Goal: Task Accomplishment & Management: Use online tool/utility

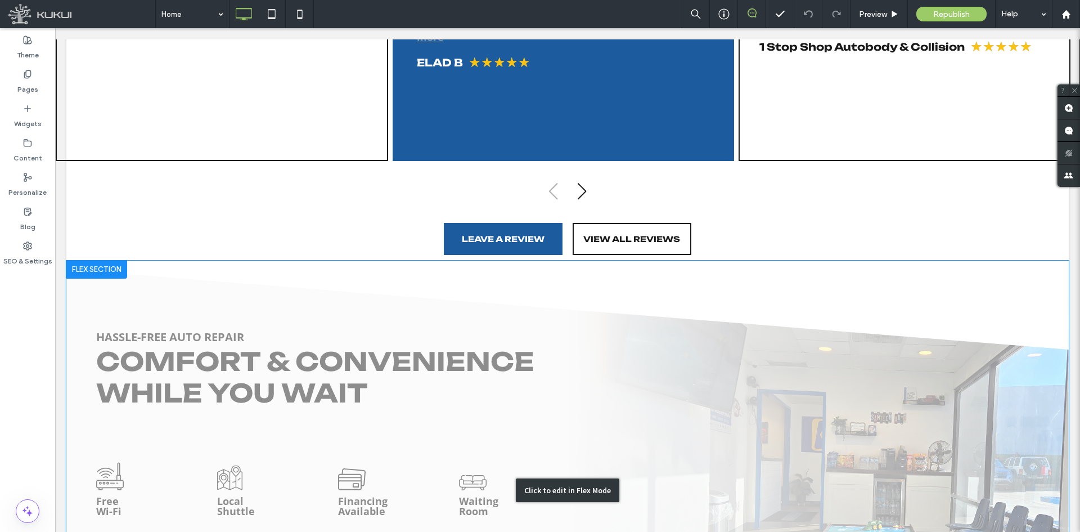
scroll to position [1913, 0]
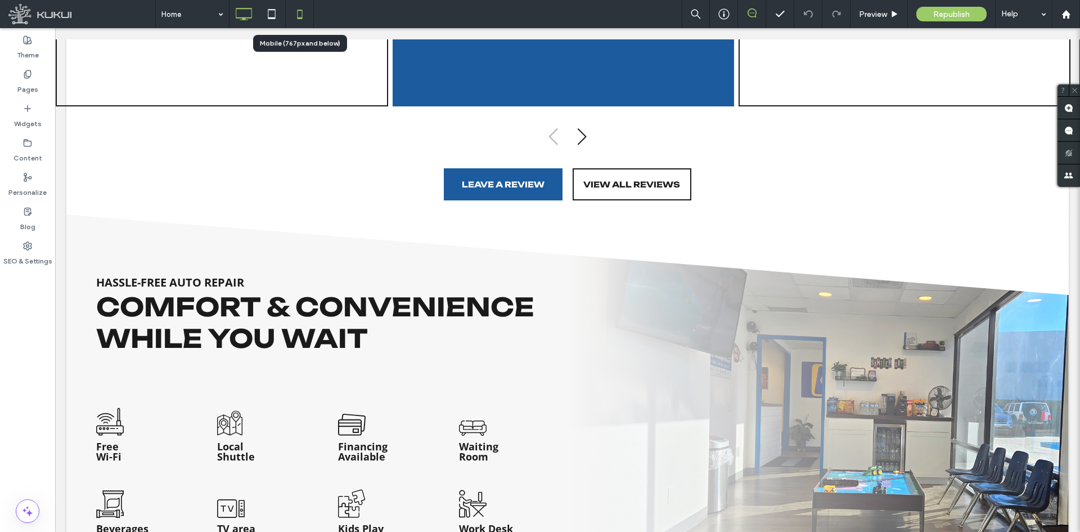
click at [302, 15] on use at bounding box center [299, 14] width 5 height 9
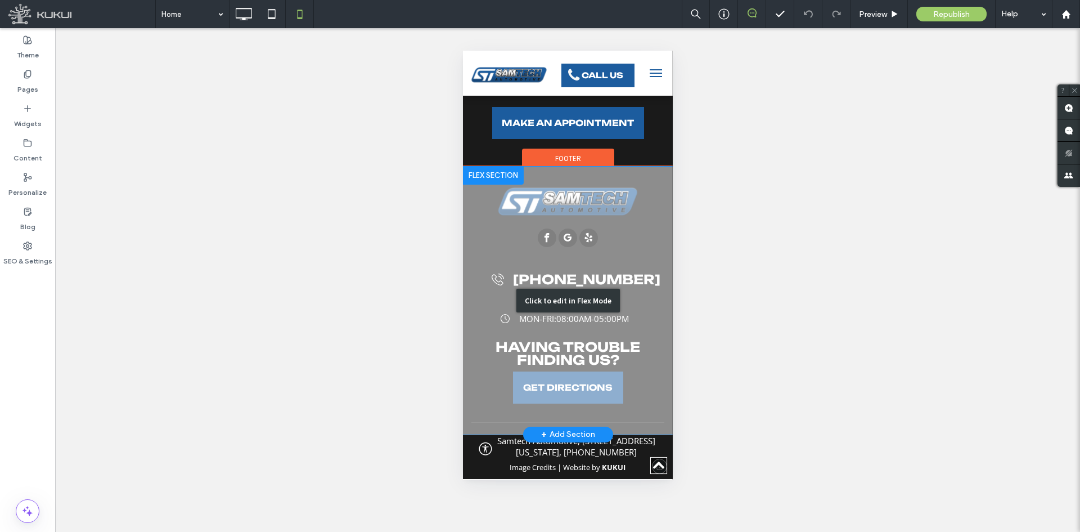
scroll to position [3456, 0]
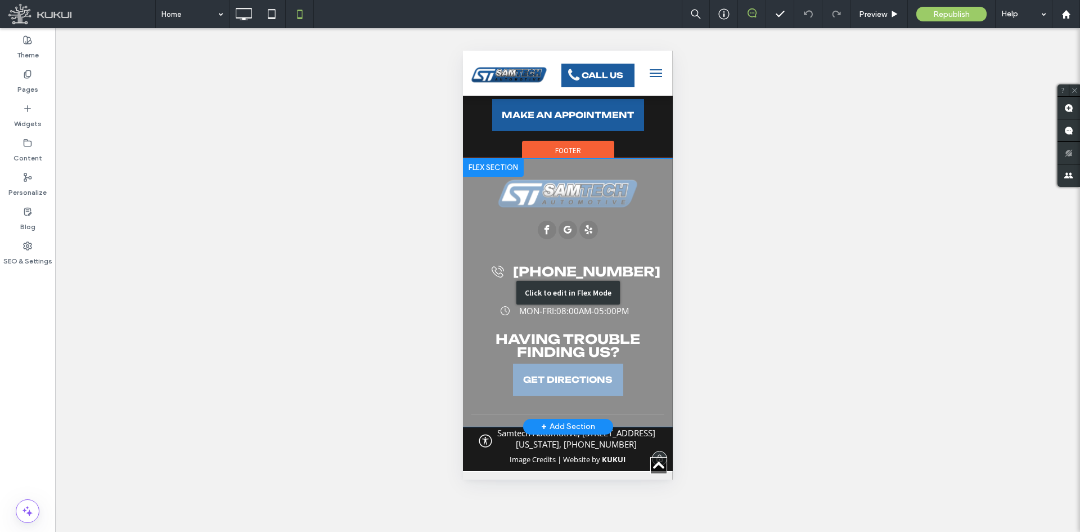
click at [630, 291] on div "Click to edit in Flex Mode" at bounding box center [568, 293] width 210 height 268
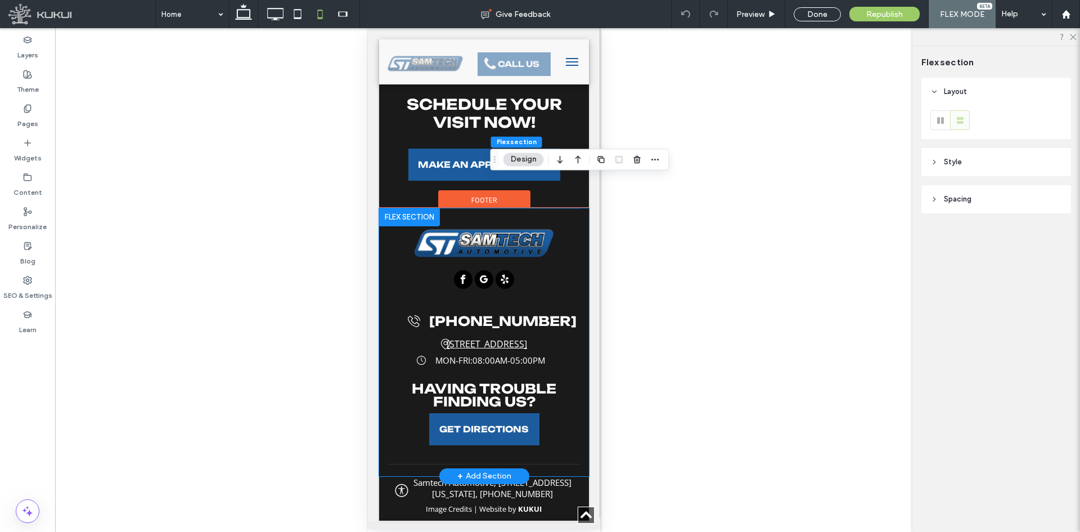
scroll to position [3395, 0]
click at [446, 339] on span "[STREET_ADDRESS]" at bounding box center [486, 344] width 80 height 12
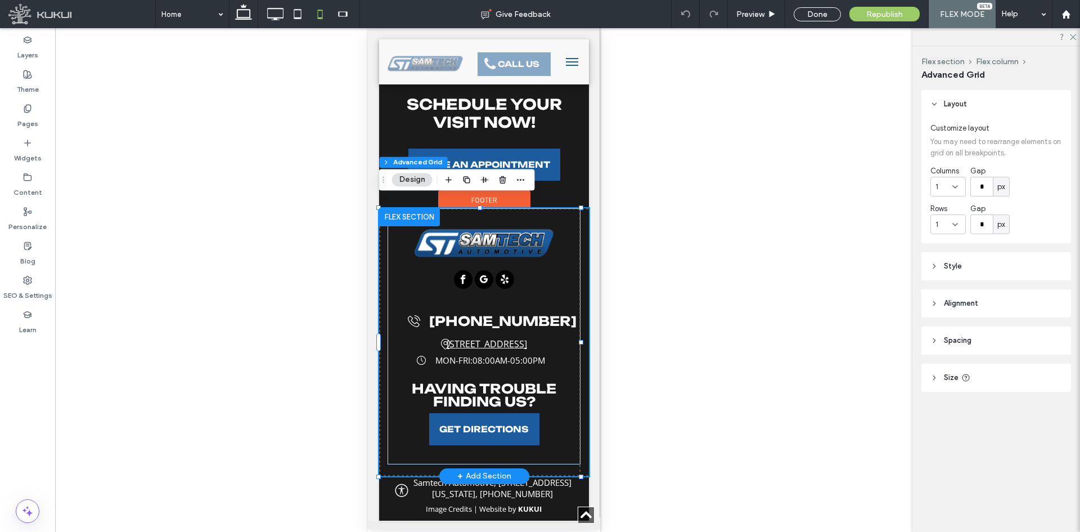
click at [446, 339] on span "[STREET_ADDRESS]" at bounding box center [486, 344] width 80 height 12
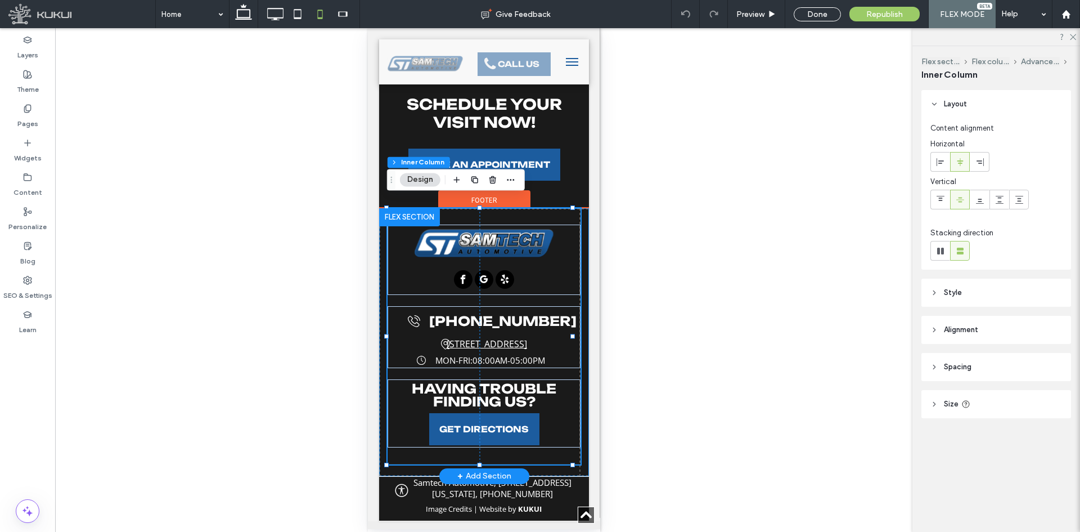
click at [446, 339] on span "[STREET_ADDRESS]" at bounding box center [486, 344] width 80 height 12
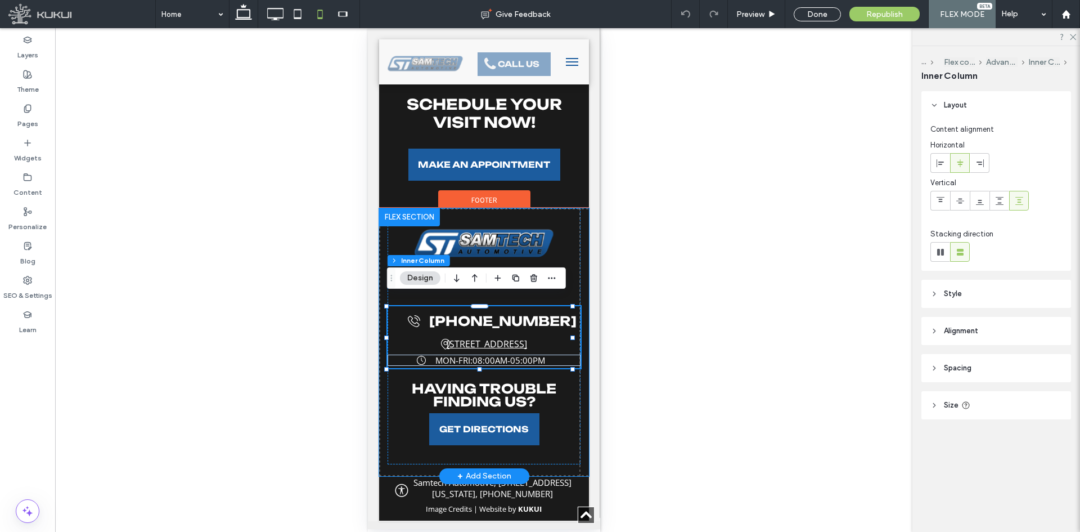
click at [446, 339] on span "[STREET_ADDRESS]" at bounding box center [486, 344] width 80 height 12
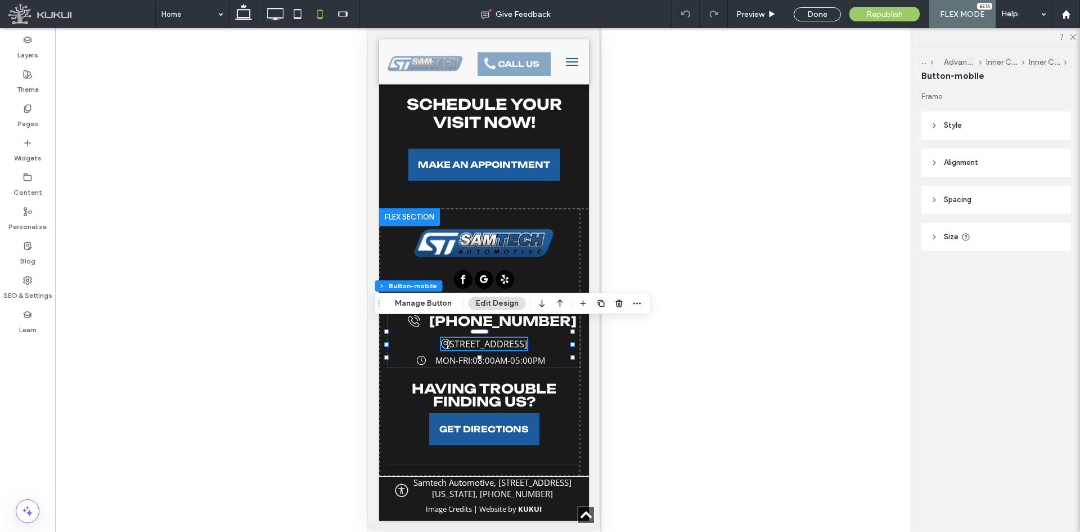
click at [945, 111] on header "Style" at bounding box center [997, 125] width 150 height 28
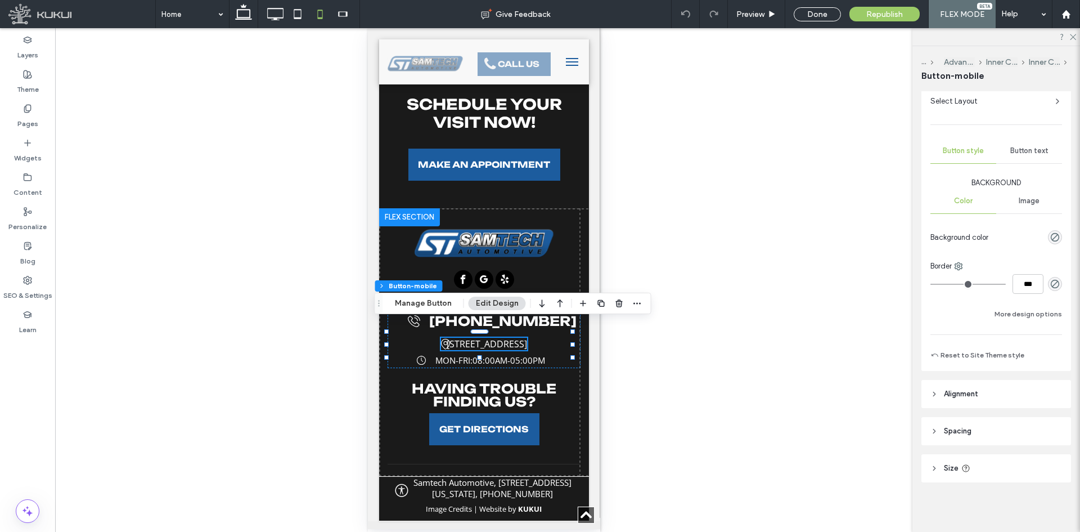
click at [956, 404] on header "Alignment" at bounding box center [997, 394] width 150 height 28
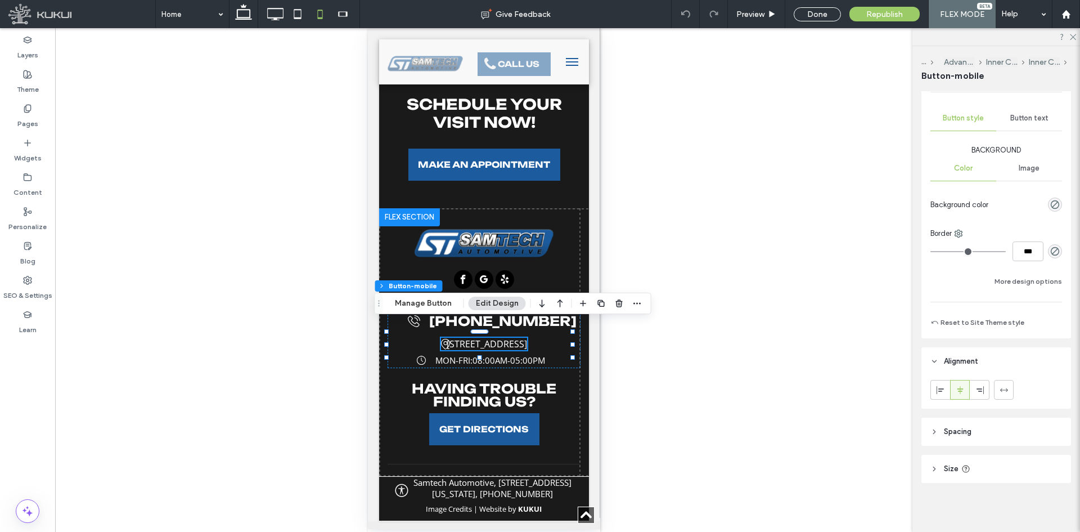
scroll to position [128, 0]
click at [961, 387] on use at bounding box center [960, 389] width 6 height 8
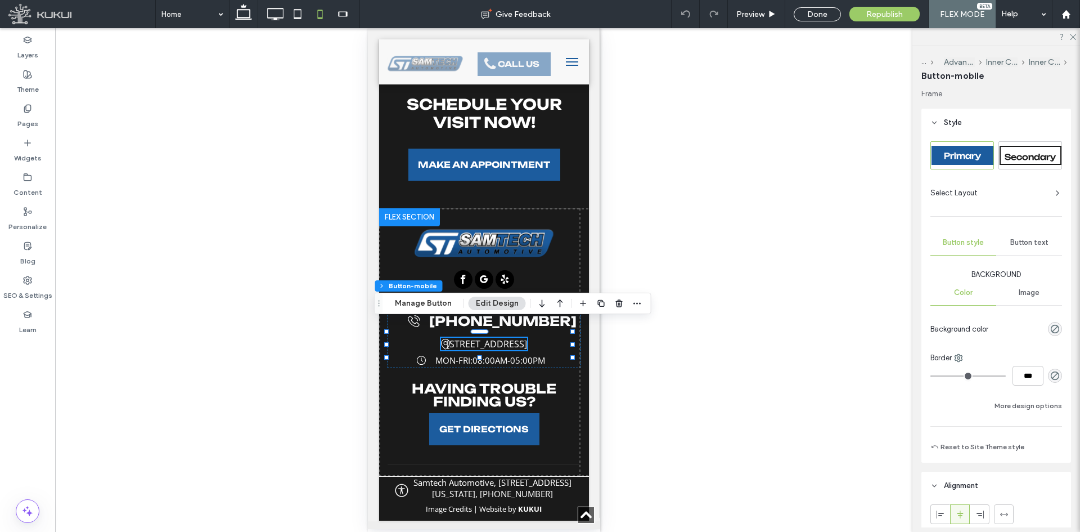
scroll to position [0, 0]
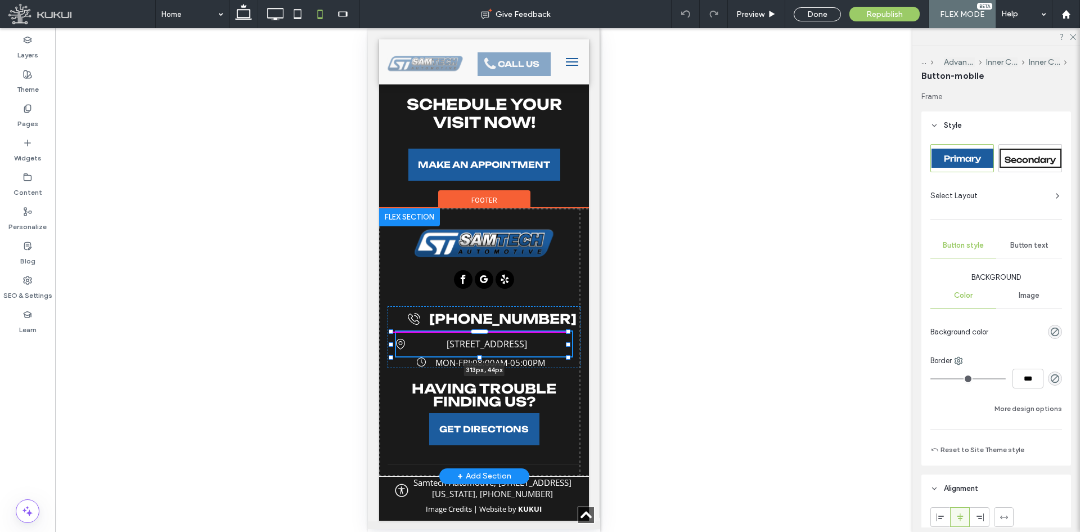
click at [566, 342] on div at bounding box center [568, 344] width 5 height 5
type input "***"
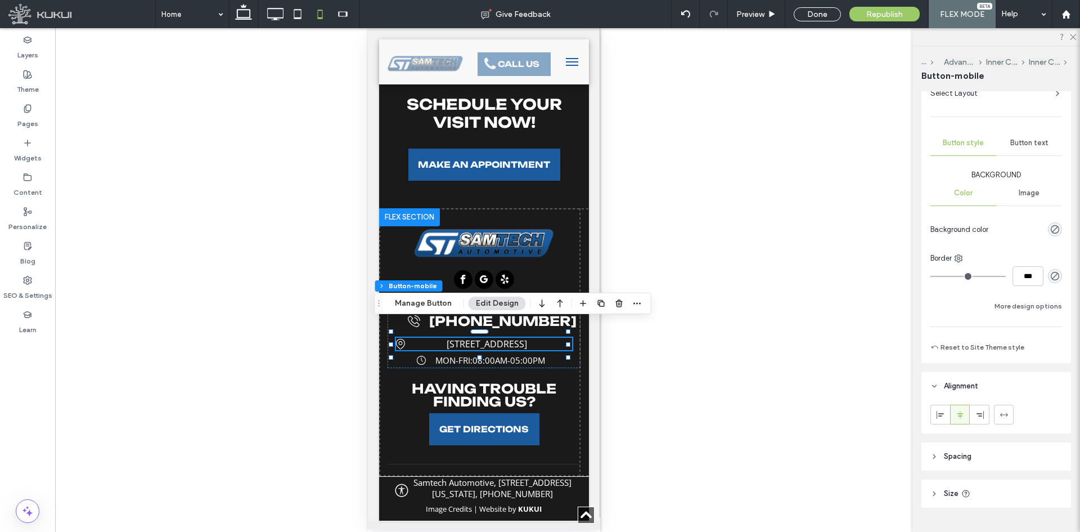
scroll to position [128, 0]
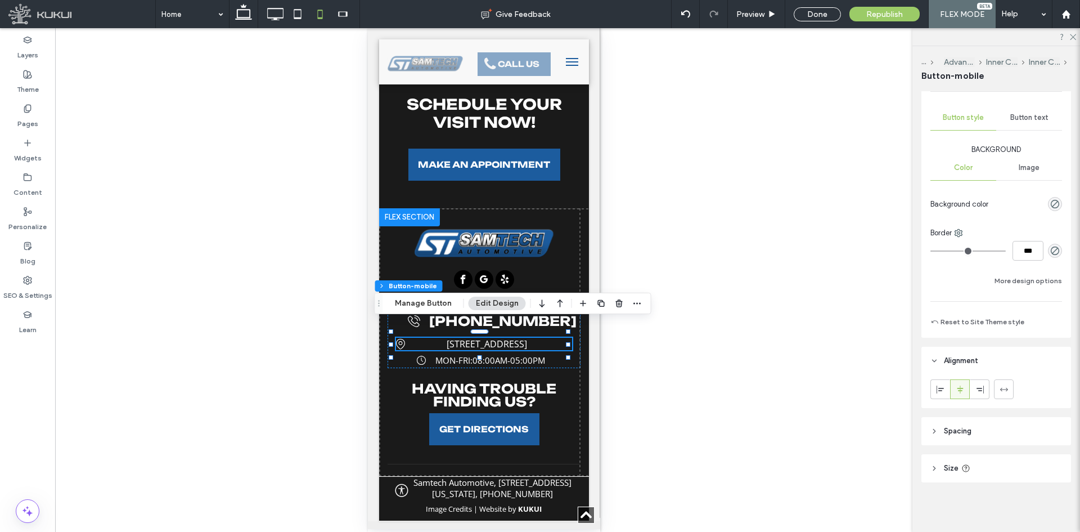
click at [1025, 468] on header "Size" at bounding box center [997, 468] width 150 height 28
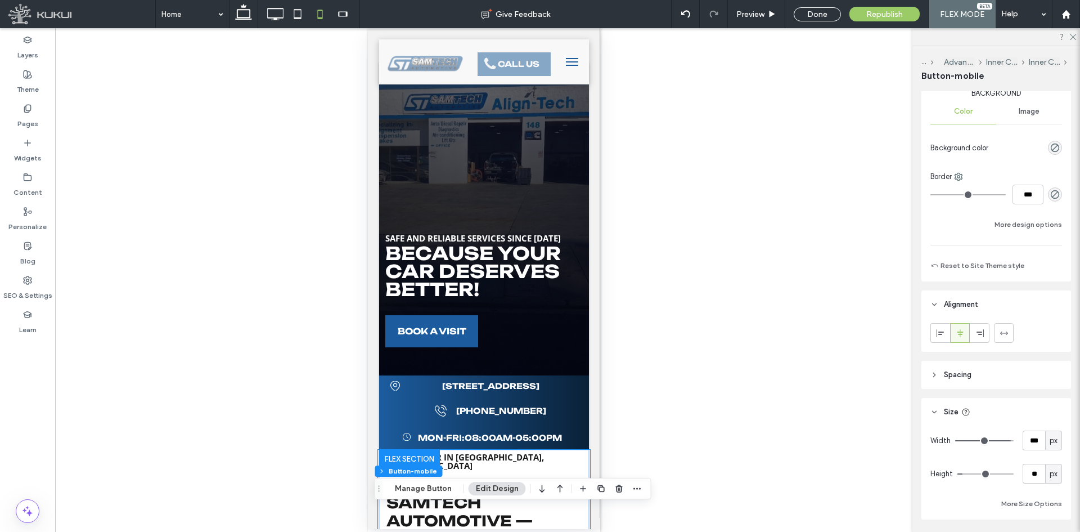
scroll to position [19, 0]
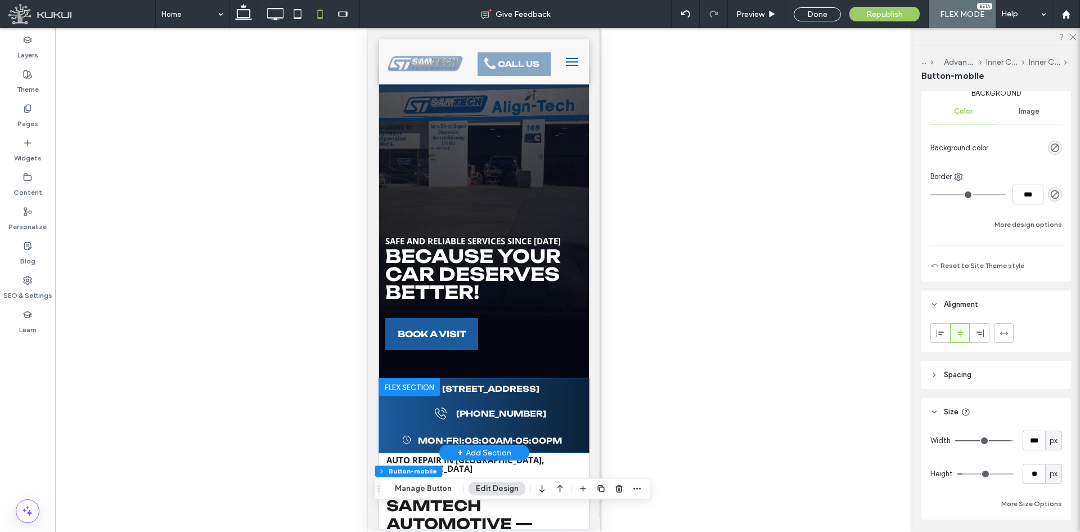
click at [538, 410] on div "[STREET_ADDRESS] Star Icon | Samtech Automotive [PHONE_NUMBER] Star Icon | Samt…" at bounding box center [484, 415] width 210 height 63
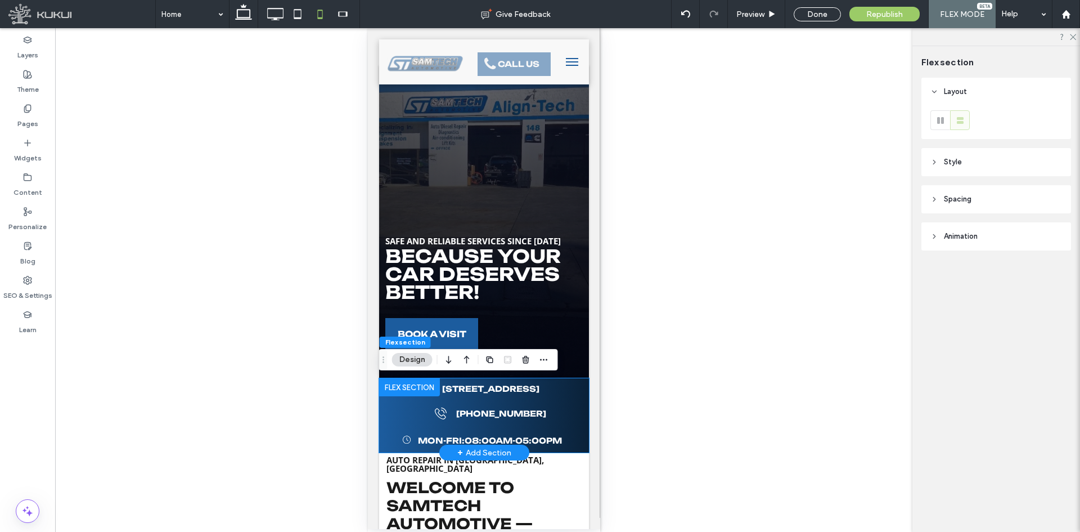
click at [540, 407] on div "[STREET_ADDRESS] Star Icon | Samtech Automotive [PHONE_NUMBER] Star Icon | Samt…" at bounding box center [484, 415] width 210 height 63
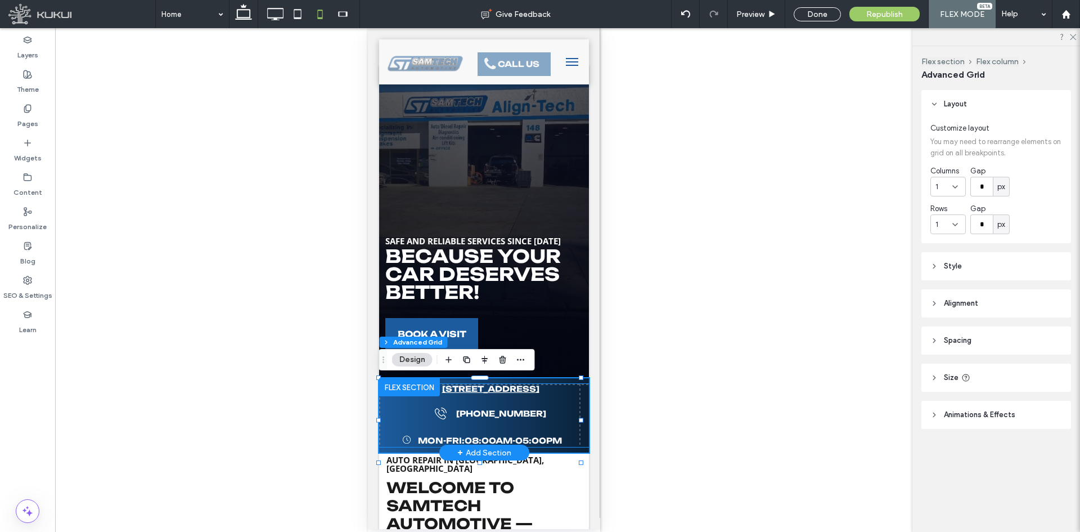
click at [534, 393] on span "[STREET_ADDRESS]" at bounding box center [490, 389] width 97 height 10
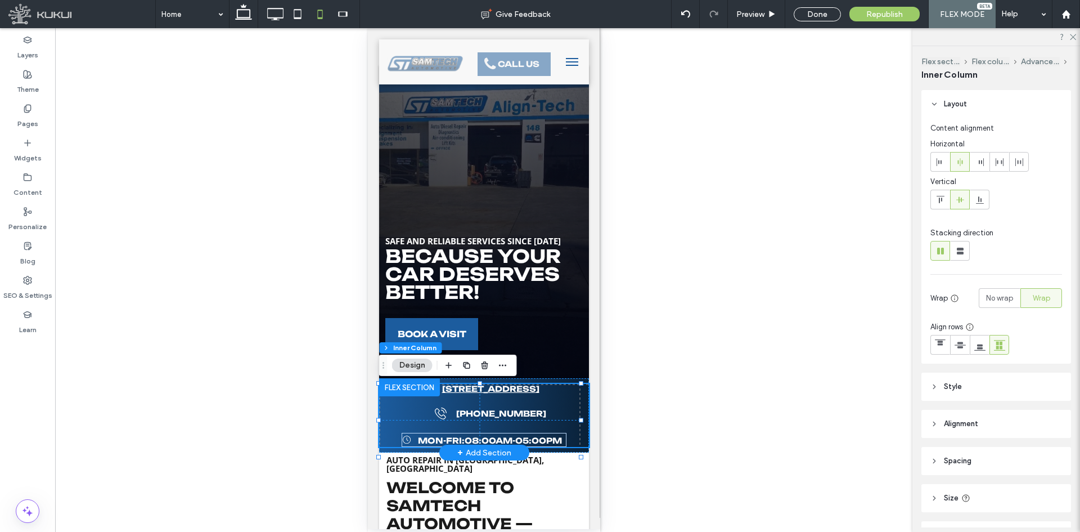
click at [534, 393] on span "[STREET_ADDRESS]" at bounding box center [490, 389] width 97 height 10
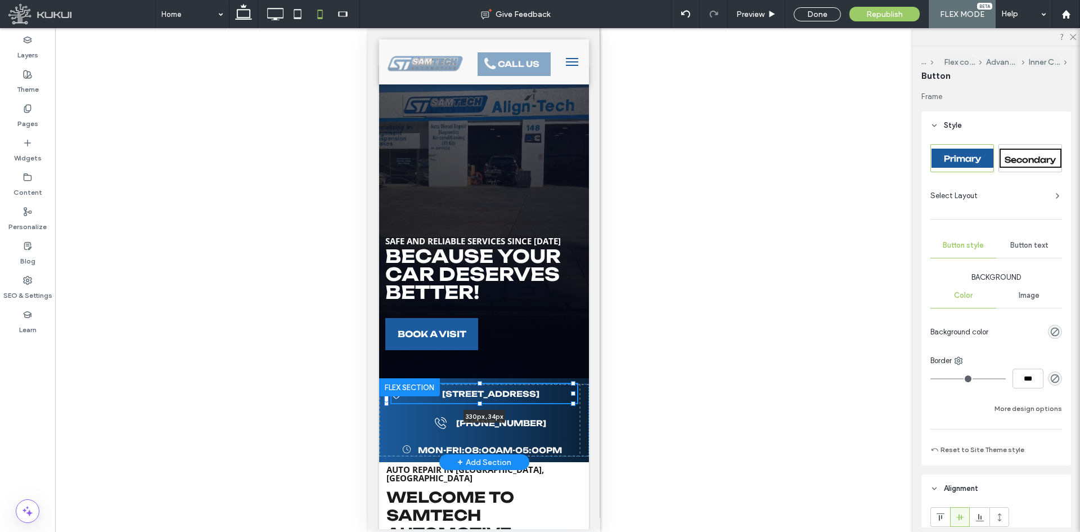
click at [572, 393] on div at bounding box center [573, 393] width 5 height 5
type input "***"
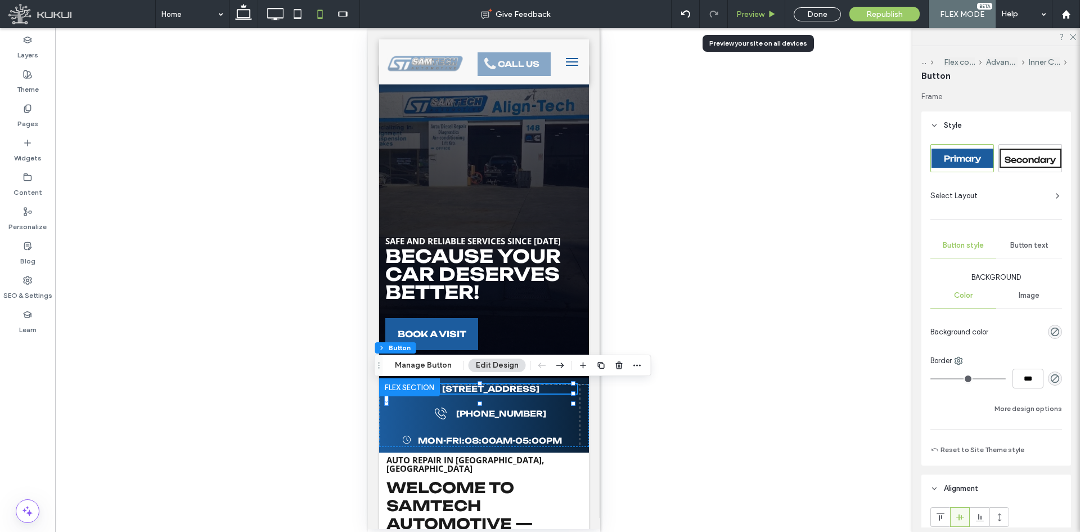
click at [756, 15] on span "Preview" at bounding box center [751, 15] width 28 height 10
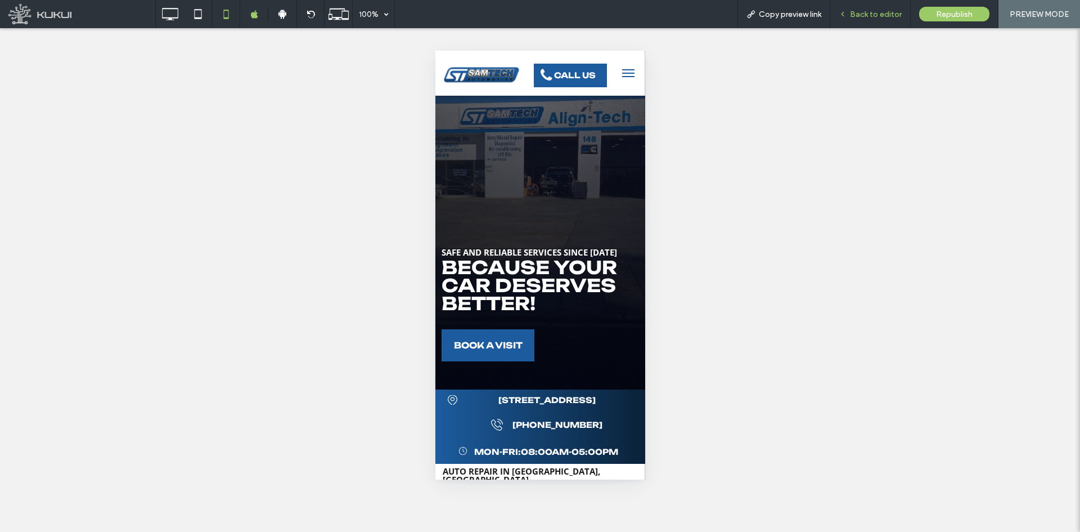
click at [863, 17] on span "Back to editor" at bounding box center [876, 15] width 52 height 10
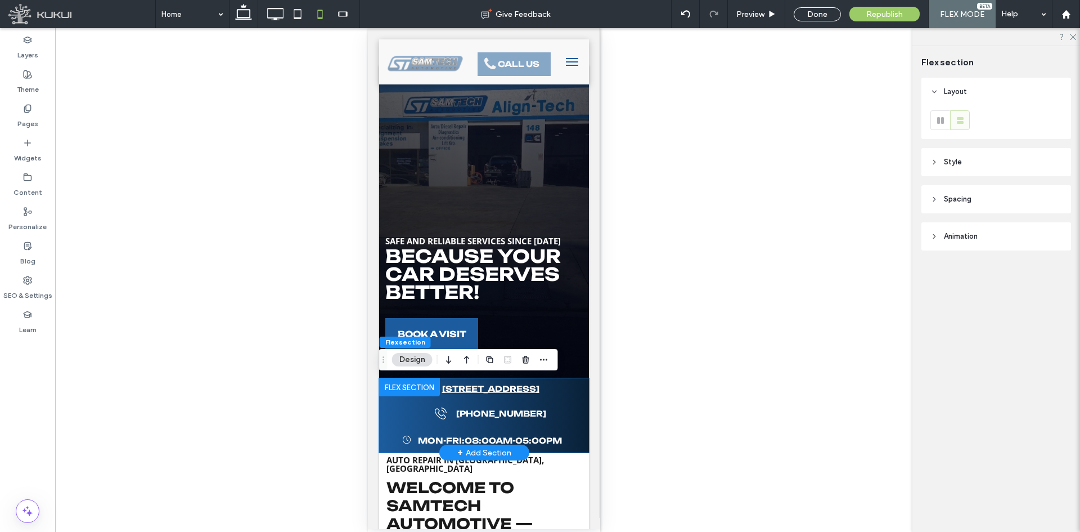
click at [533, 393] on span "[STREET_ADDRESS]" at bounding box center [490, 389] width 97 height 10
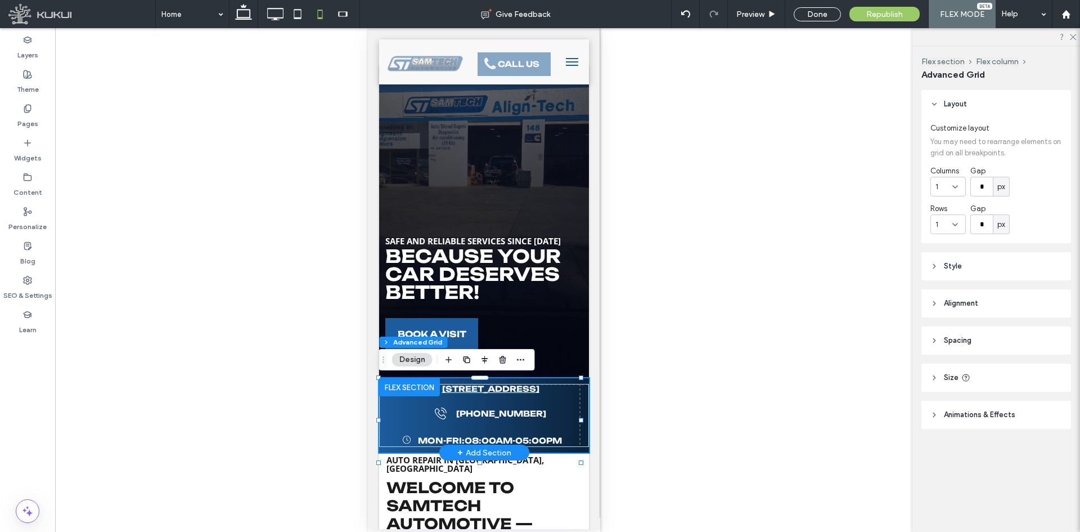
click at [533, 393] on span "[STREET_ADDRESS]" at bounding box center [490, 389] width 97 height 10
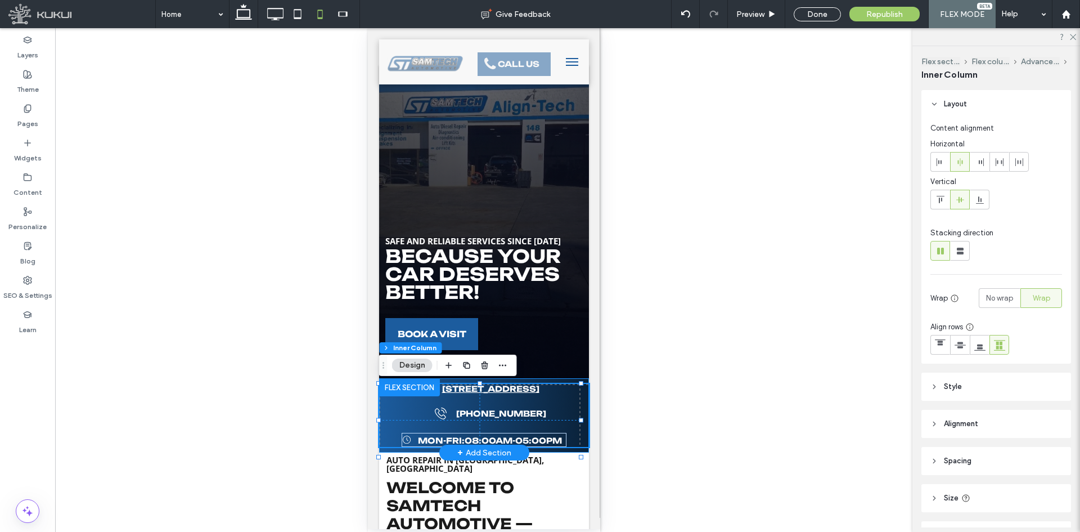
click at [533, 393] on span "[STREET_ADDRESS]" at bounding box center [490, 389] width 97 height 10
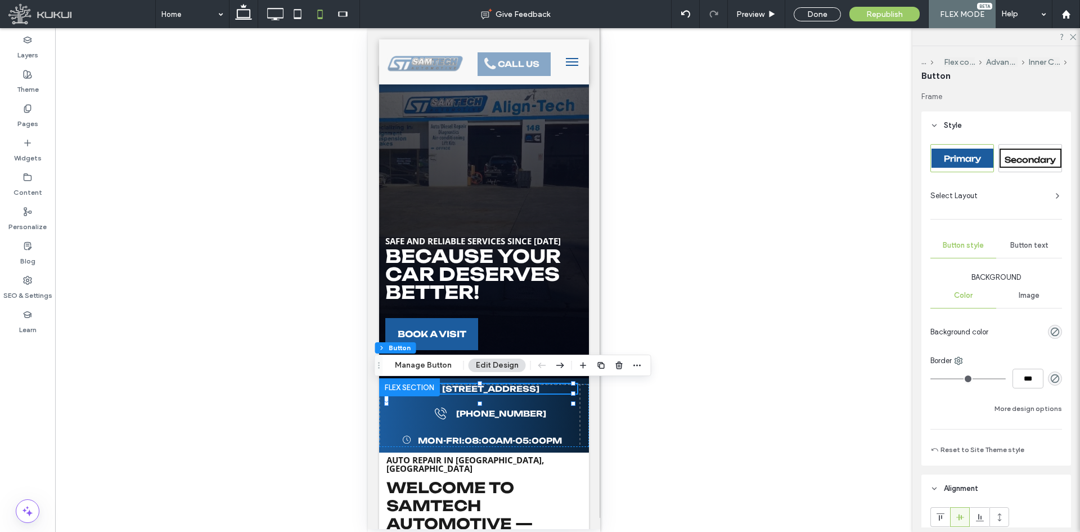
click at [1022, 293] on span "Image" at bounding box center [1029, 295] width 21 height 9
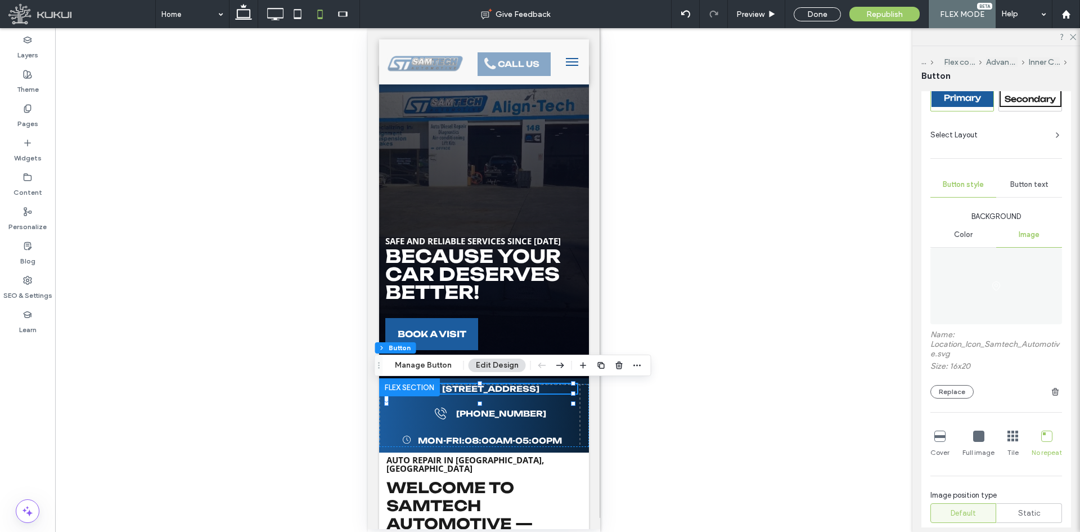
scroll to position [113, 0]
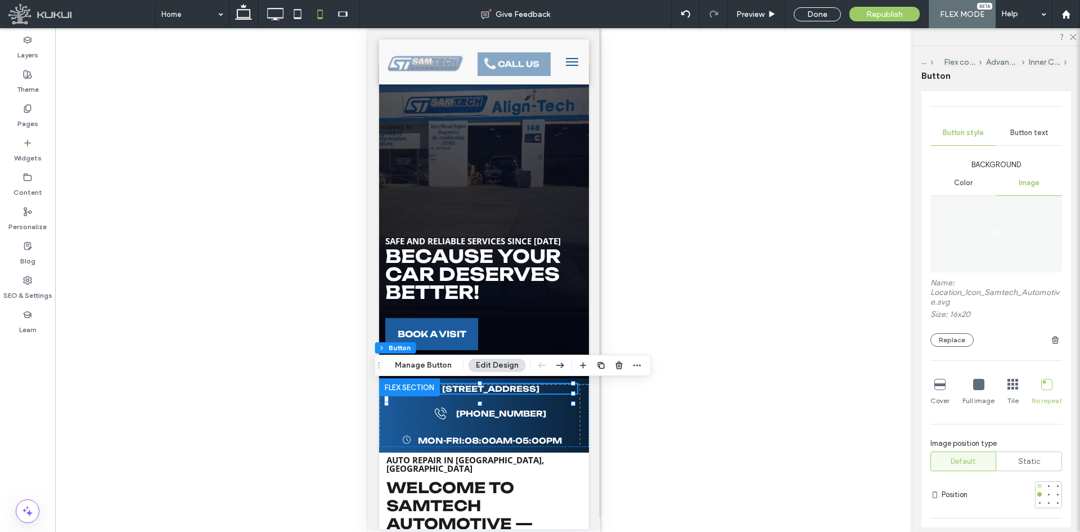
click at [1038, 484] on div at bounding box center [1040, 485] width 5 height 5
click at [756, 17] on span "Preview" at bounding box center [751, 15] width 28 height 10
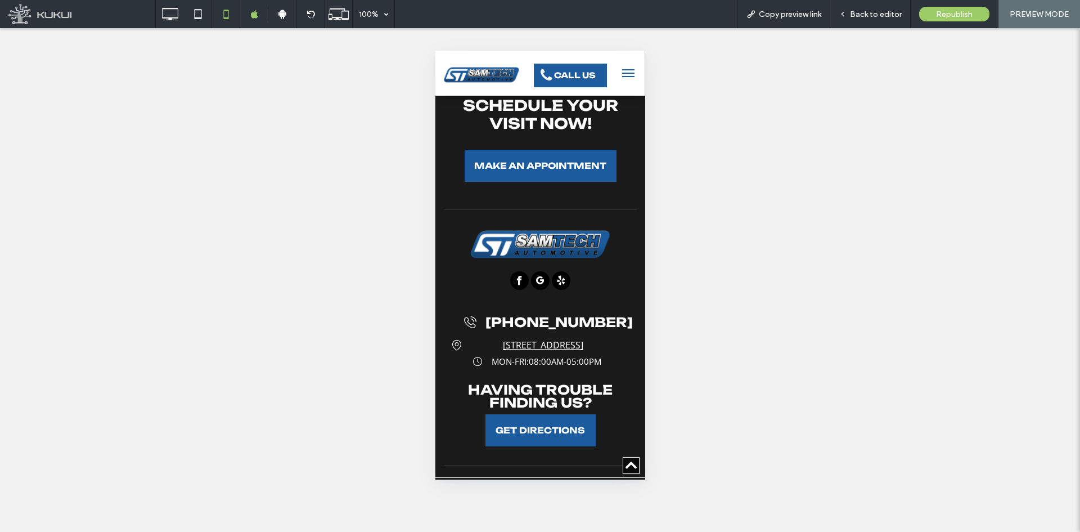
scroll to position [3448, 0]
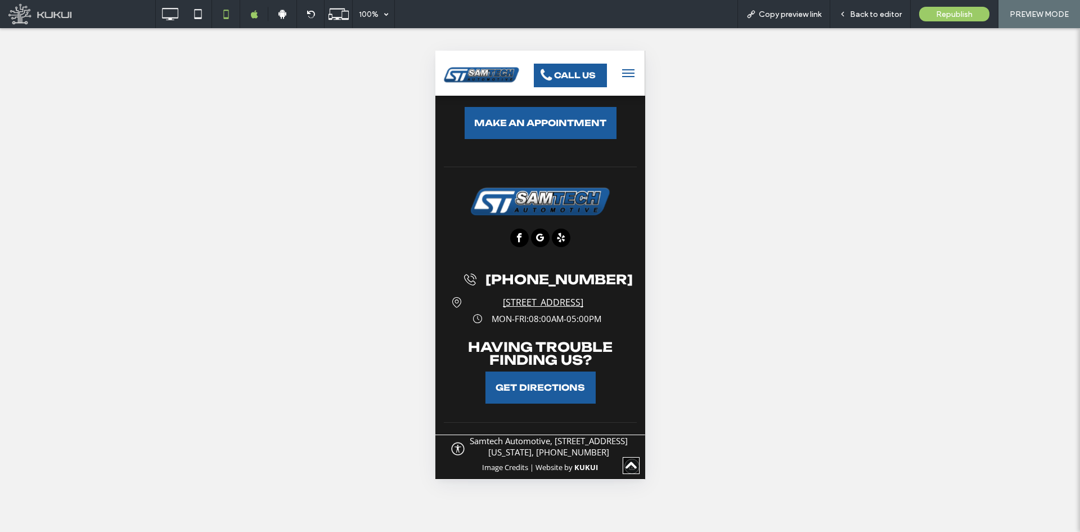
click at [583, 296] on span "[STREET_ADDRESS]" at bounding box center [543, 302] width 80 height 12
click at [869, 17] on div at bounding box center [540, 266] width 1080 height 532
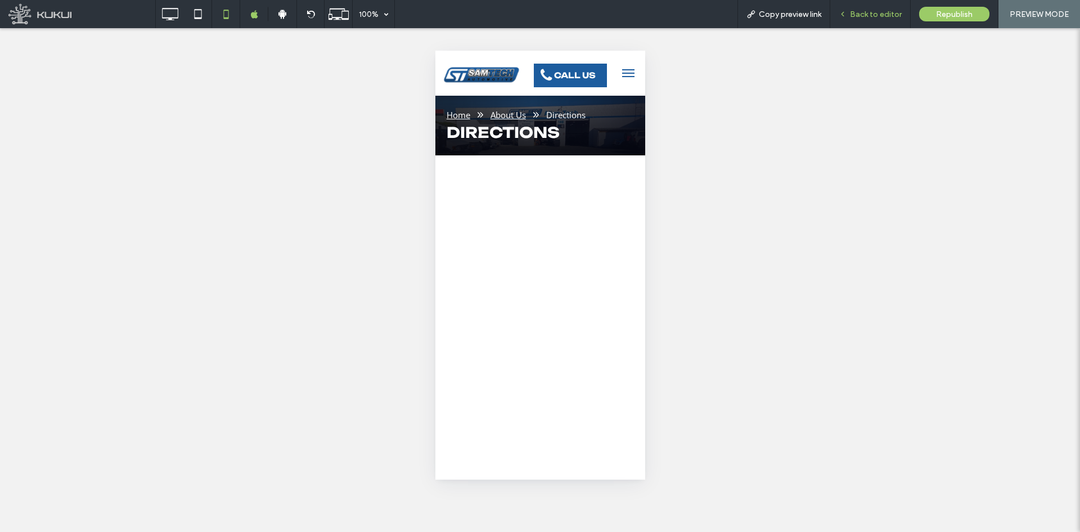
click at [867, 12] on span "Back to editor" at bounding box center [876, 15] width 52 height 10
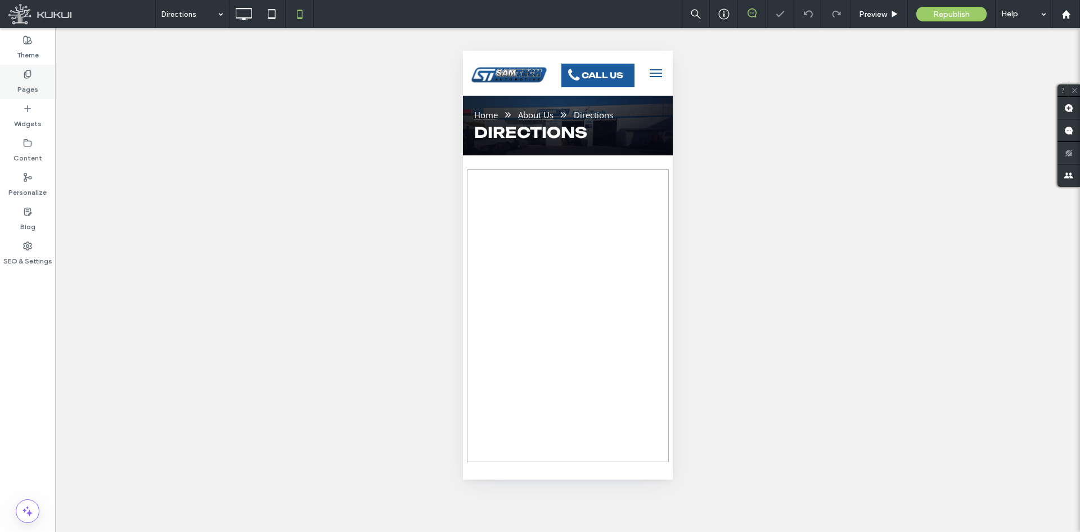
click at [33, 77] on div "Pages" at bounding box center [27, 82] width 55 height 34
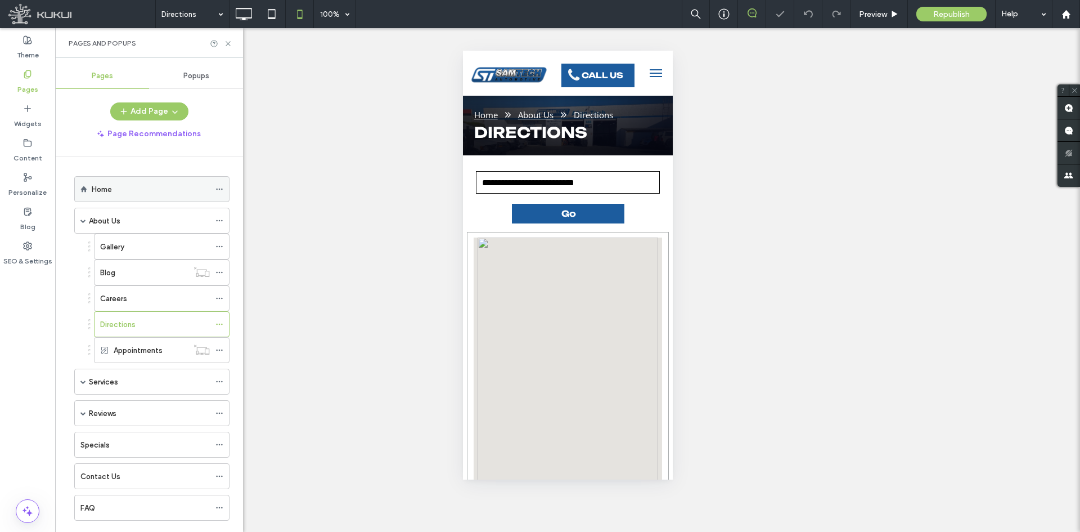
click at [113, 178] on div "Home" at bounding box center [151, 189] width 118 height 25
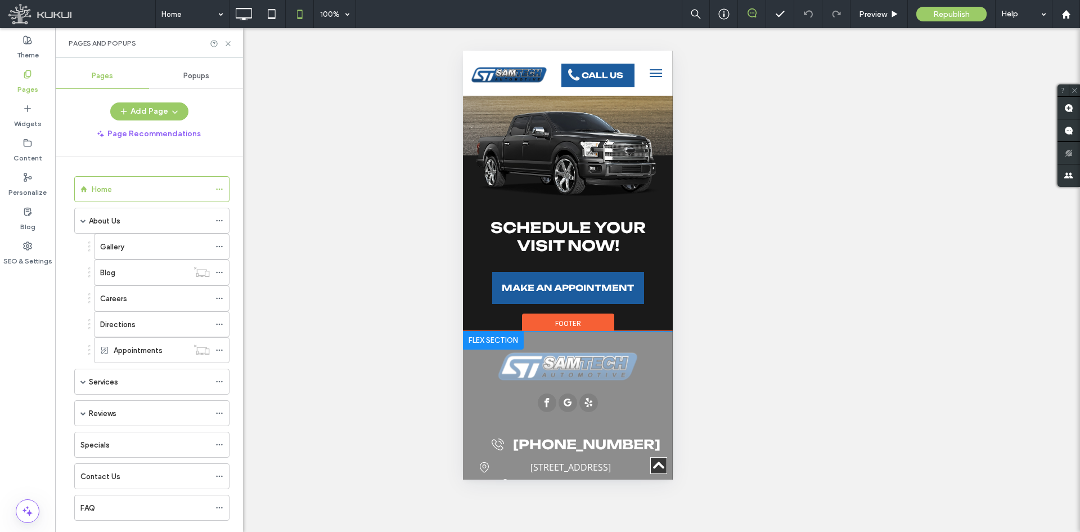
scroll to position [3456, 0]
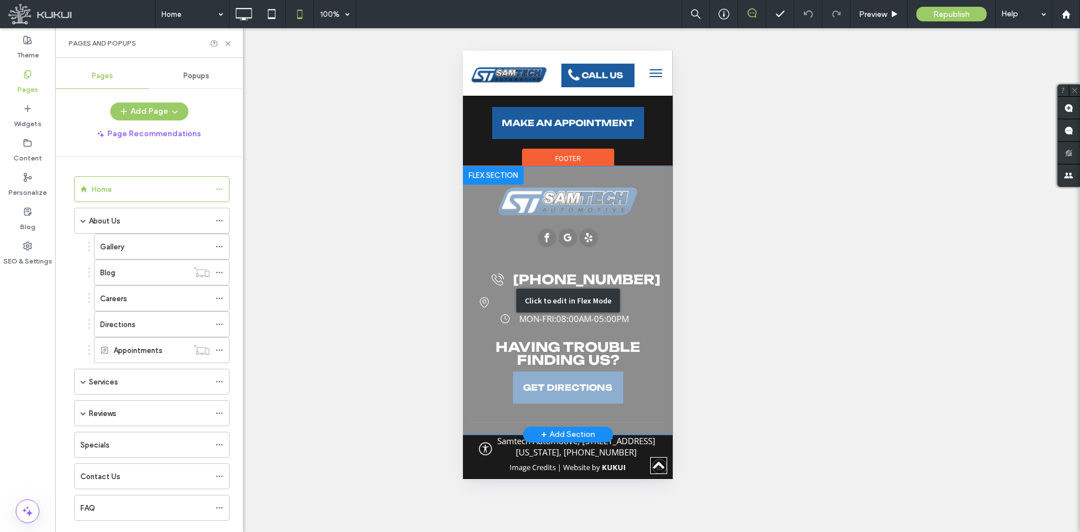
click at [613, 285] on div "Click to edit in Flex Mode" at bounding box center [568, 301] width 210 height 268
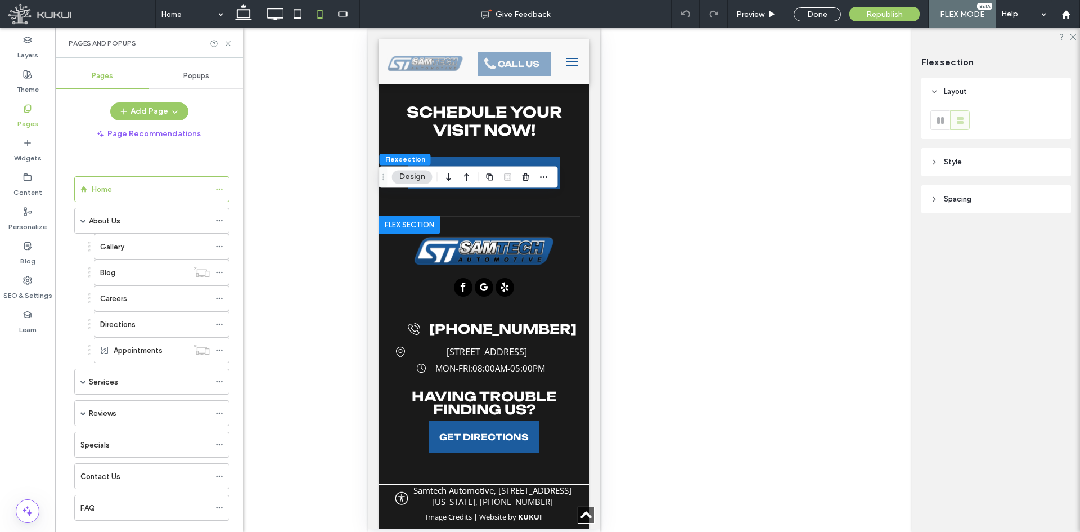
scroll to position [3387, 0]
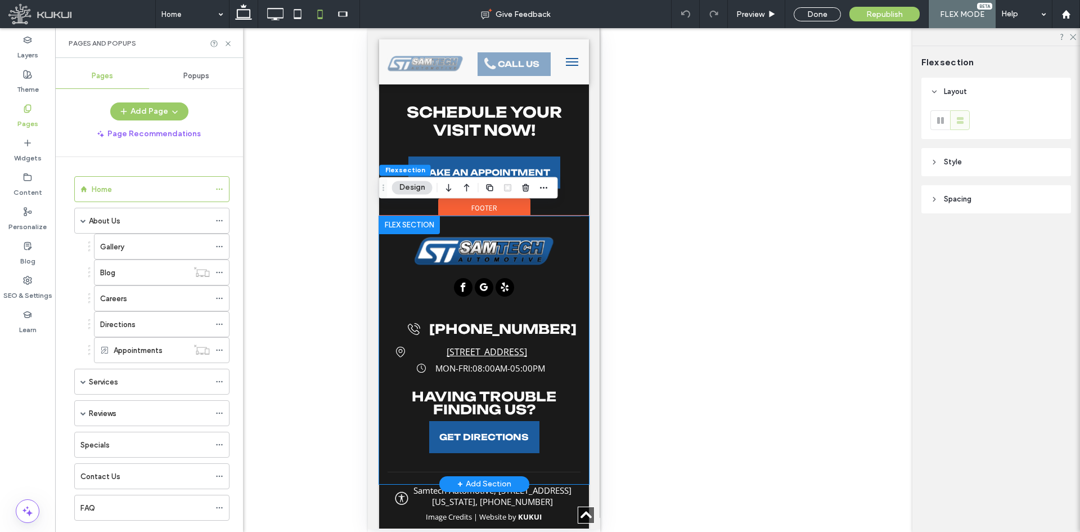
click at [527, 347] on span "[STREET_ADDRESS]" at bounding box center [486, 352] width 80 height 12
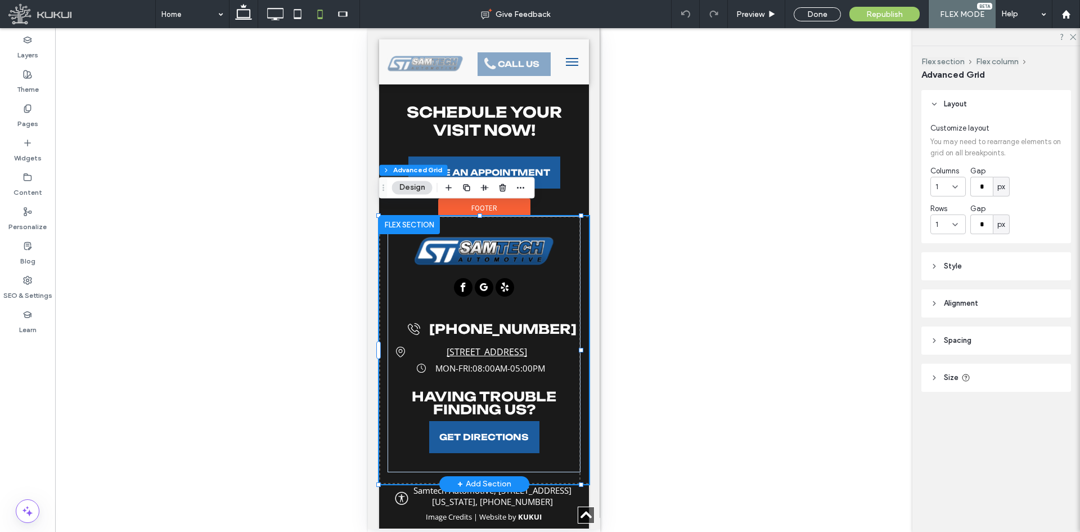
click at [527, 347] on span "[STREET_ADDRESS]" at bounding box center [486, 352] width 80 height 12
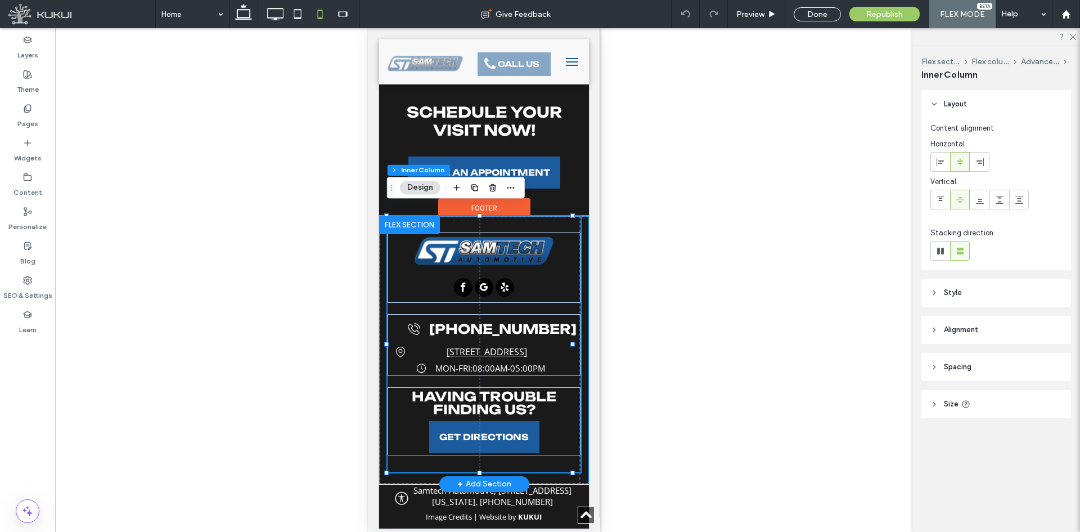
click at [527, 346] on span "[STREET_ADDRESS]" at bounding box center [486, 352] width 80 height 12
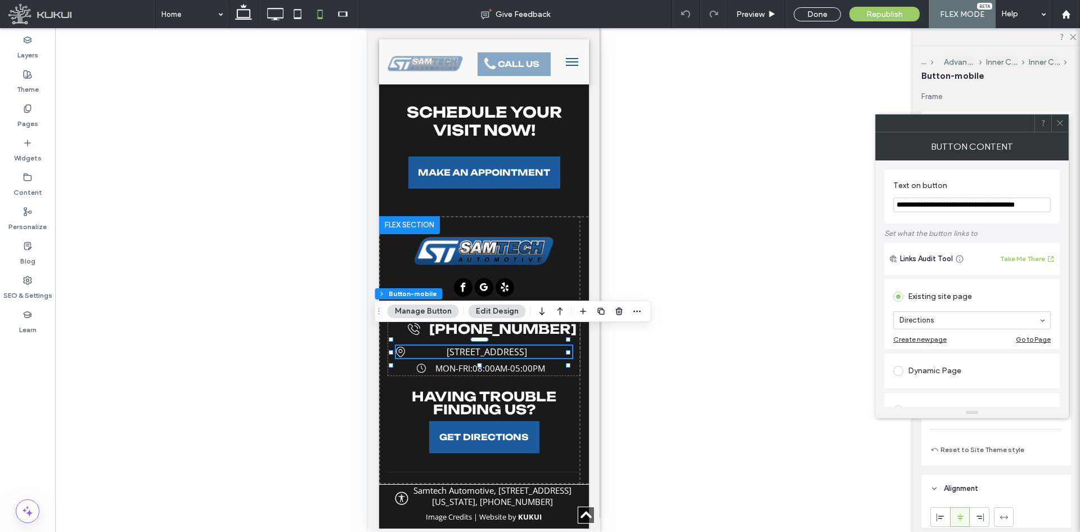
click at [1060, 131] on span at bounding box center [1060, 123] width 8 height 17
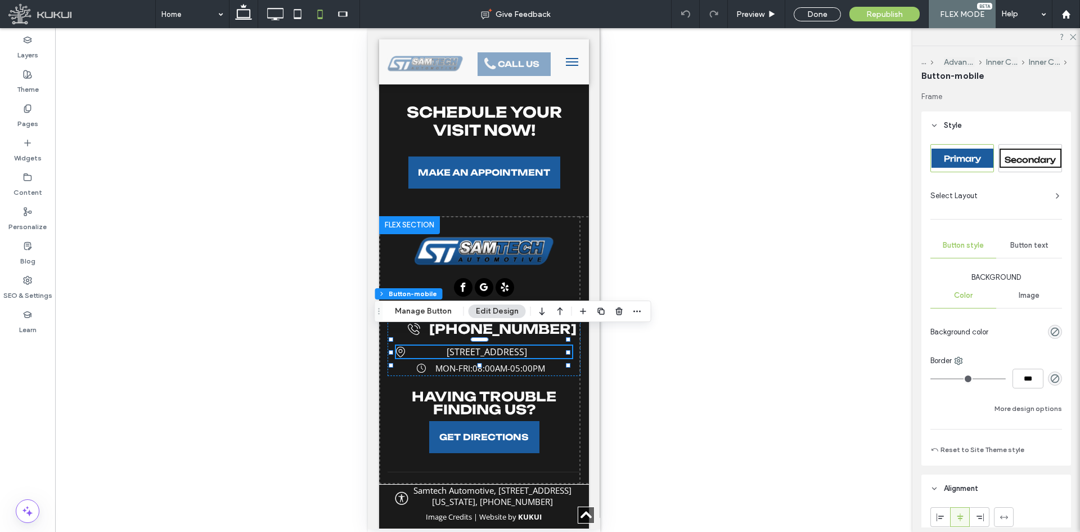
click at [1019, 294] on span "Image" at bounding box center [1029, 295] width 21 height 9
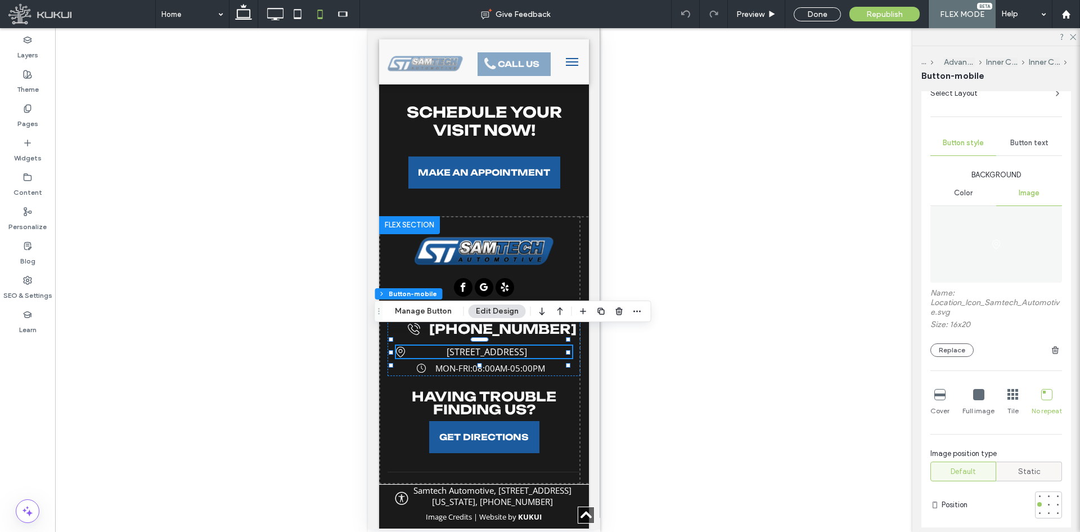
scroll to position [113, 0]
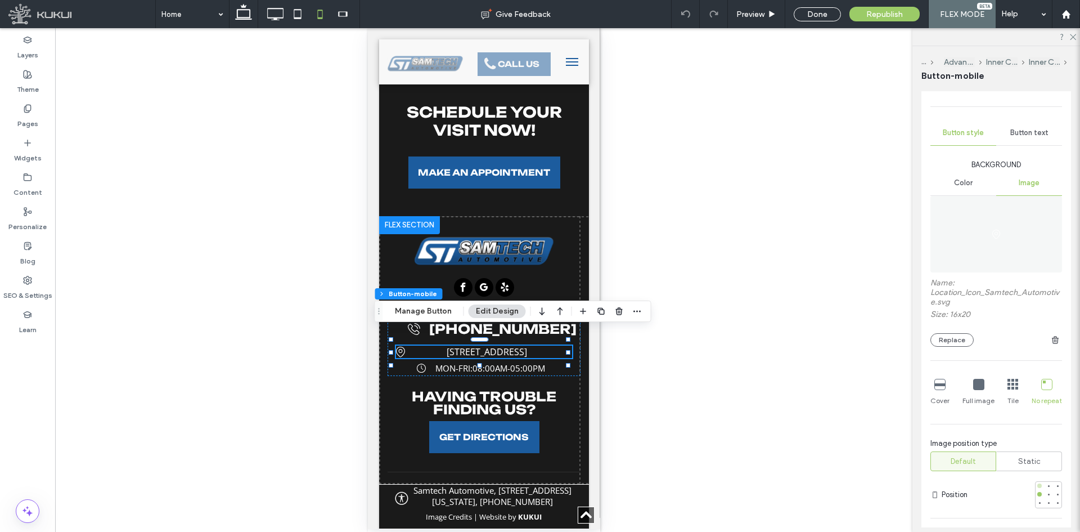
click at [1038, 484] on div at bounding box center [1040, 485] width 5 height 5
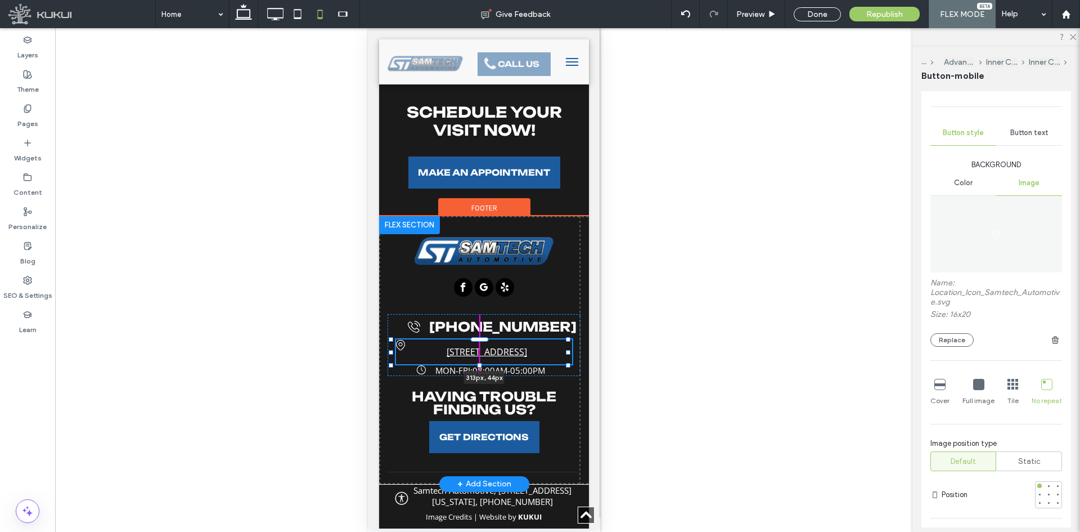
click at [477, 350] on div "[PHONE_NUMBER] [STREET_ADDRESS] [STREET_ADDRESS] 313px , 44px Working hours Ico…" at bounding box center [484, 350] width 210 height 268
type input "**"
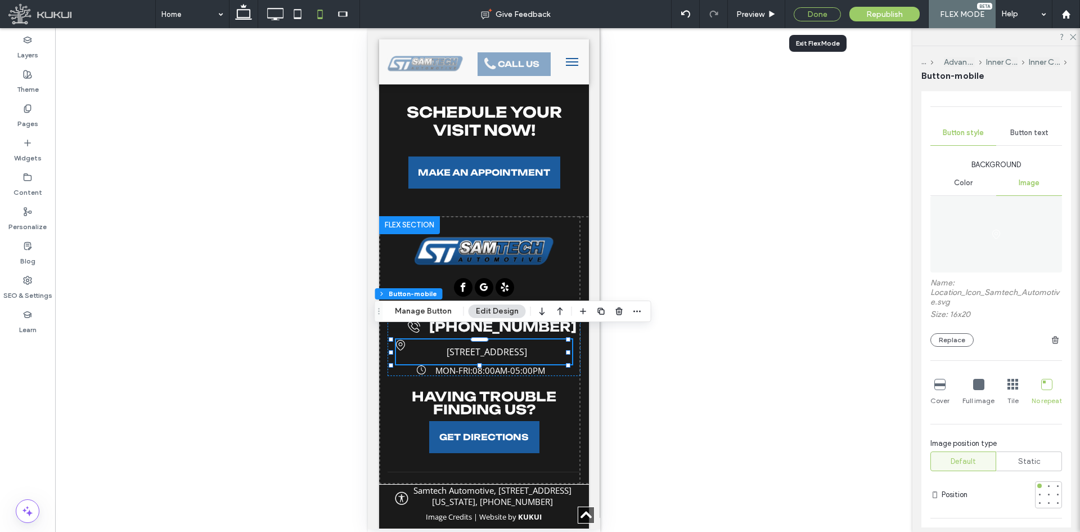
click at [805, 15] on div "Done" at bounding box center [817, 14] width 47 height 14
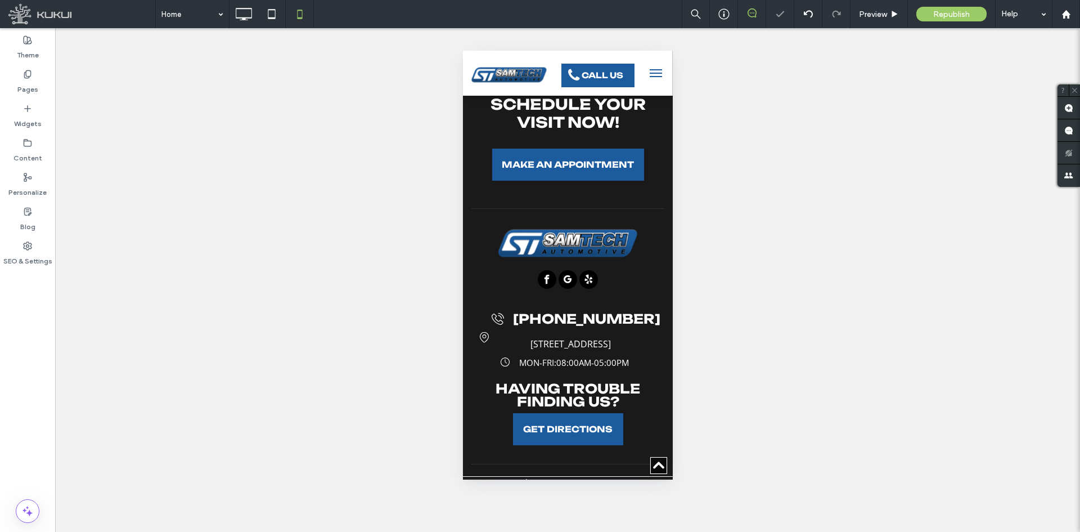
scroll to position [3384, 0]
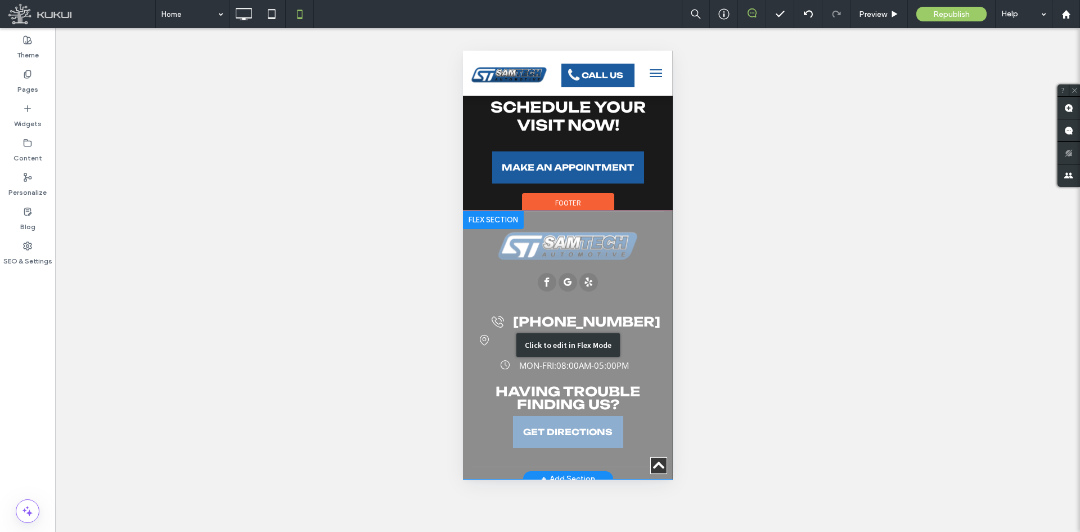
click at [645, 362] on div "Click to edit in Flex Mode" at bounding box center [568, 345] width 210 height 268
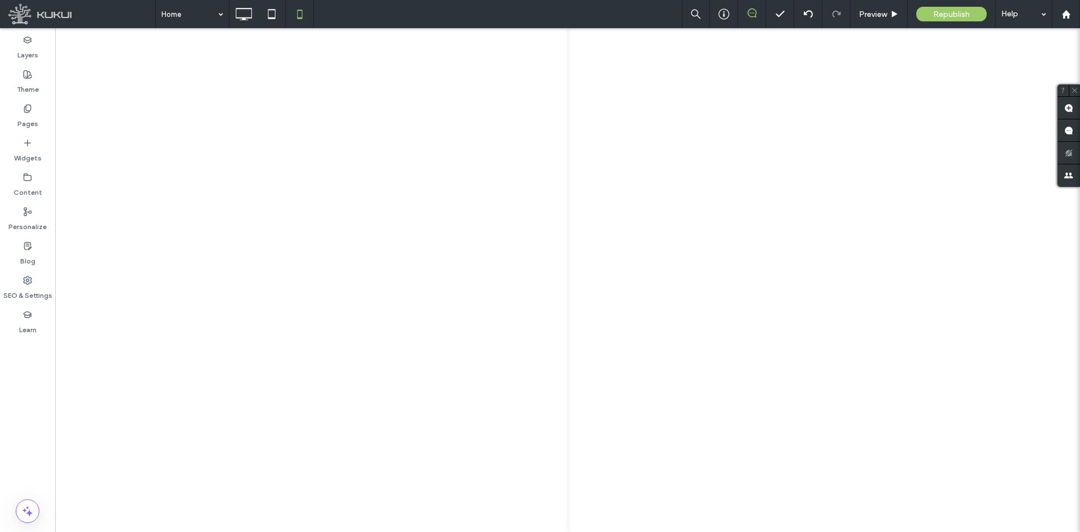
scroll to position [3387, 0]
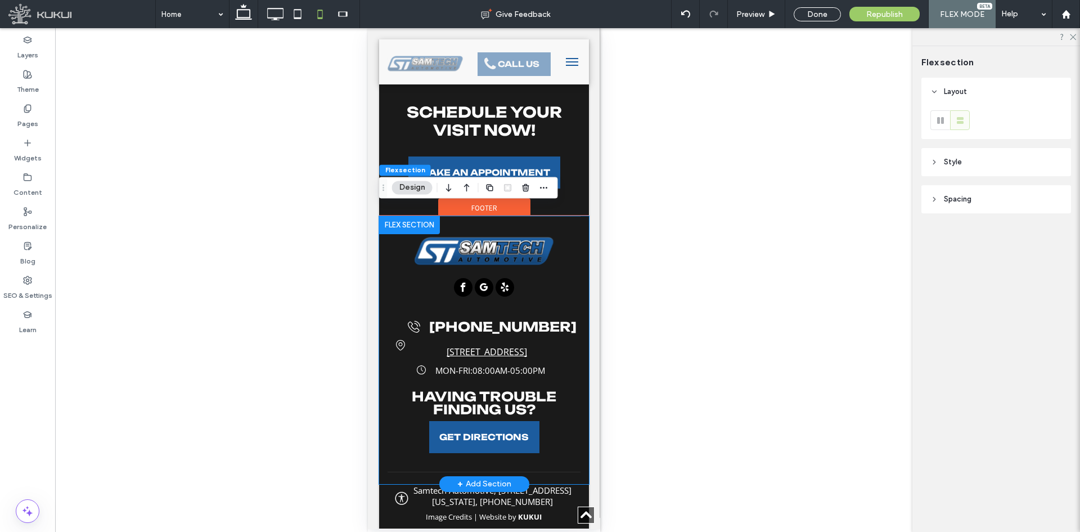
click at [527, 347] on span "[STREET_ADDRESS]" at bounding box center [486, 352] width 80 height 12
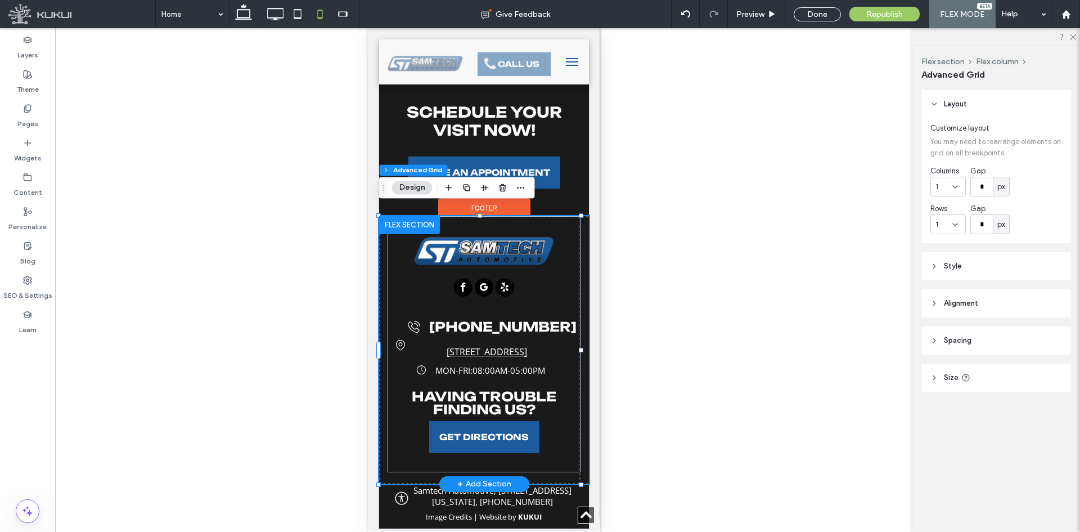
click at [527, 347] on span "[STREET_ADDRESS]" at bounding box center [486, 352] width 80 height 12
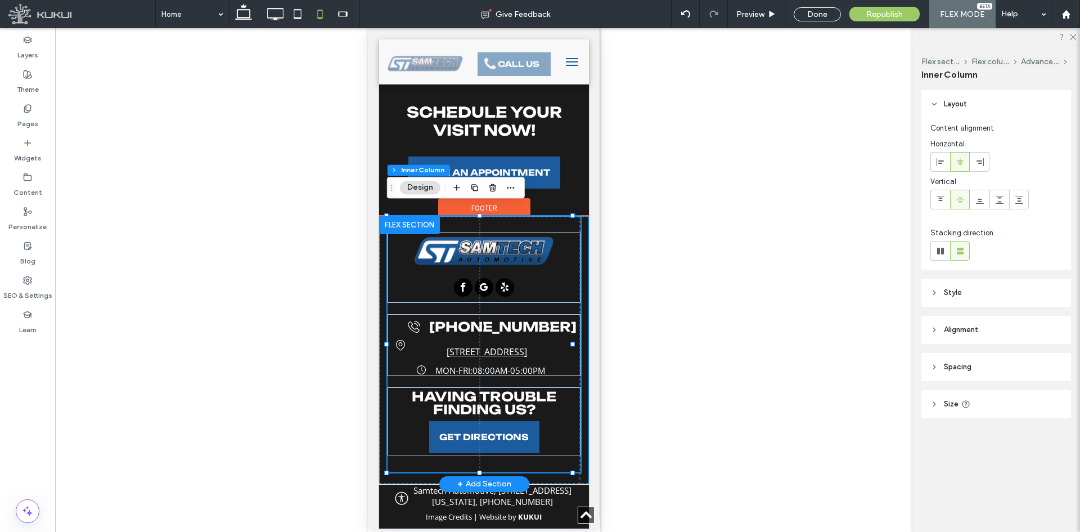
click at [527, 347] on span "[STREET_ADDRESS]" at bounding box center [486, 352] width 80 height 12
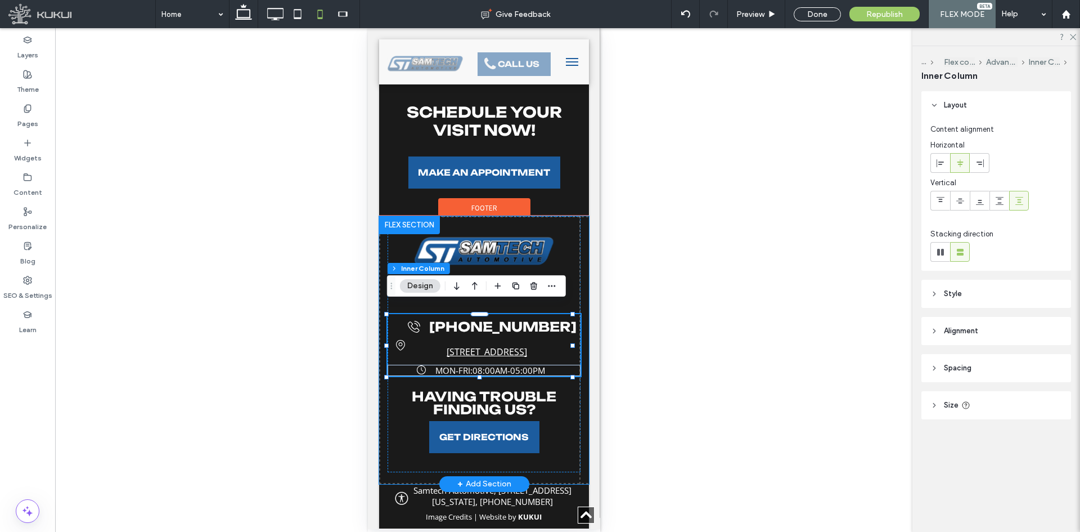
click at [527, 347] on span "[STREET_ADDRESS]" at bounding box center [486, 352] width 80 height 12
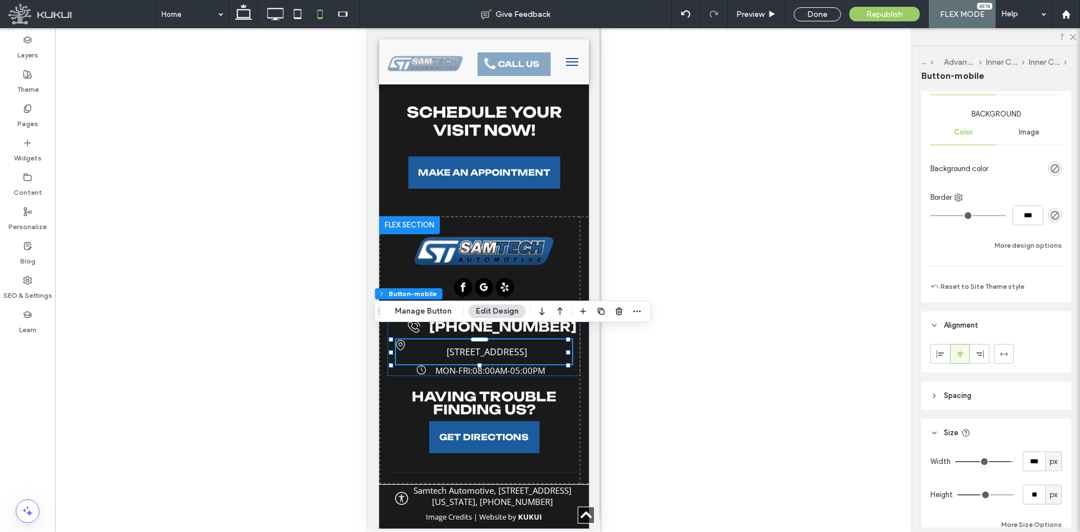
scroll to position [0, 0]
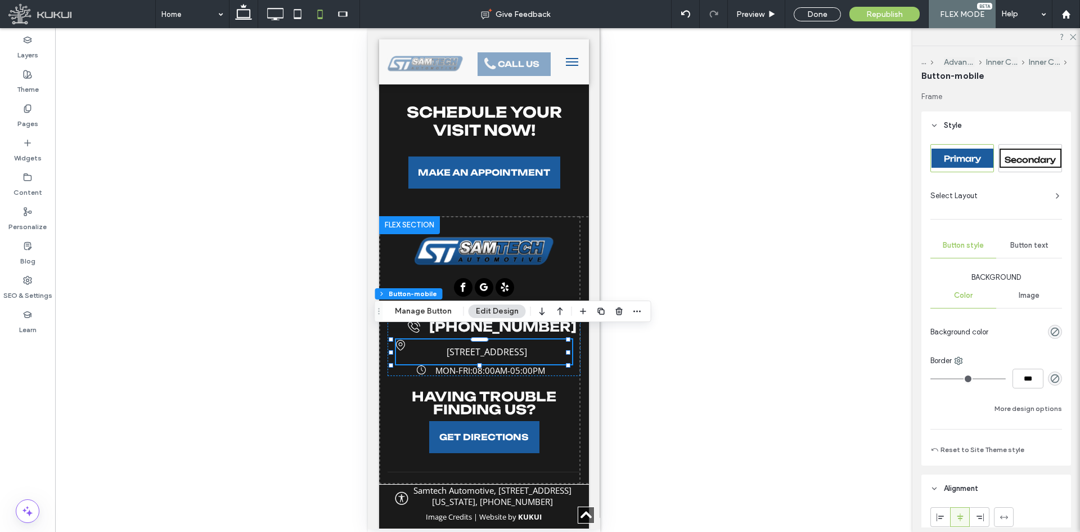
click at [1028, 248] on span "Button text" at bounding box center [1030, 245] width 38 height 9
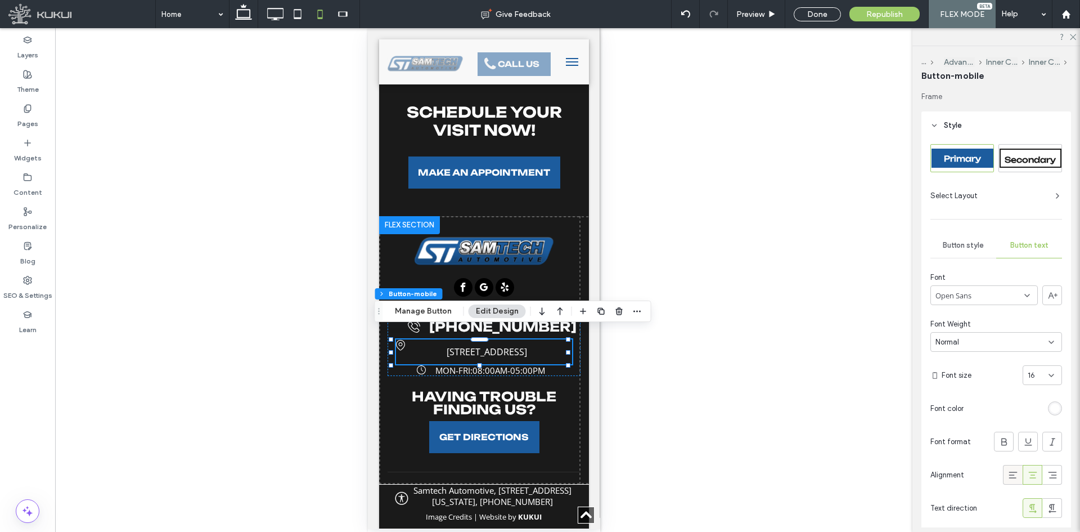
click at [1011, 474] on icon at bounding box center [1013, 474] width 11 height 11
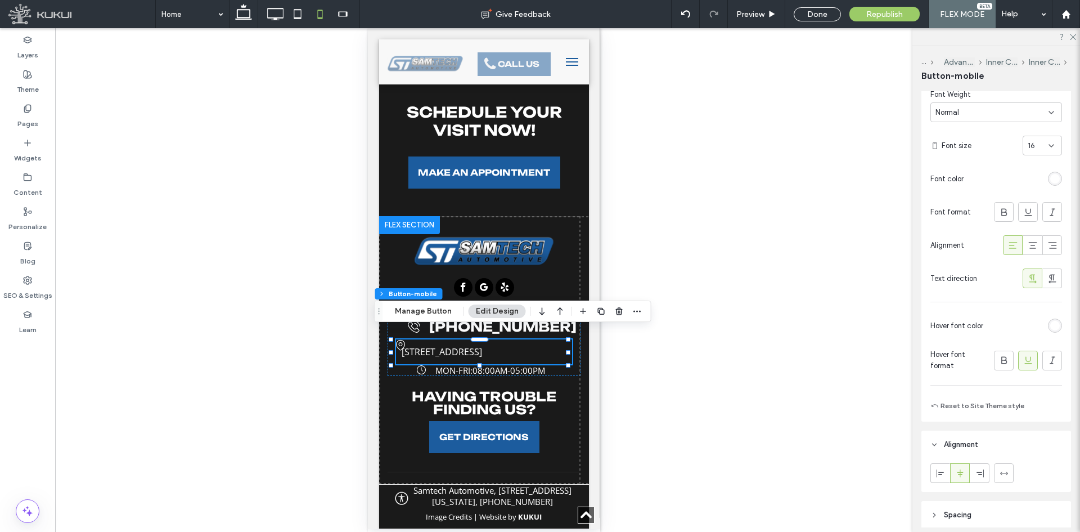
scroll to position [338, 0]
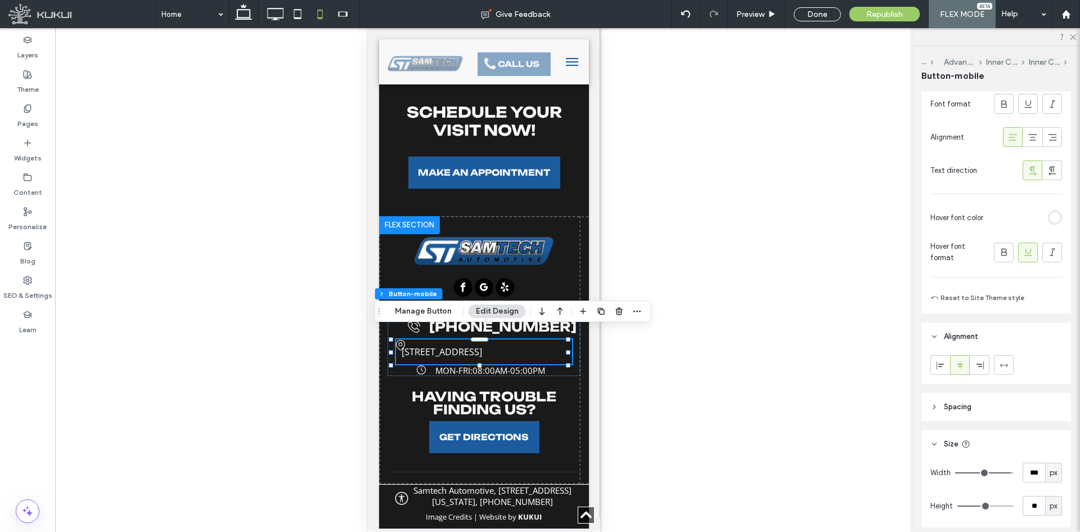
click at [977, 402] on header "Spacing" at bounding box center [997, 407] width 150 height 28
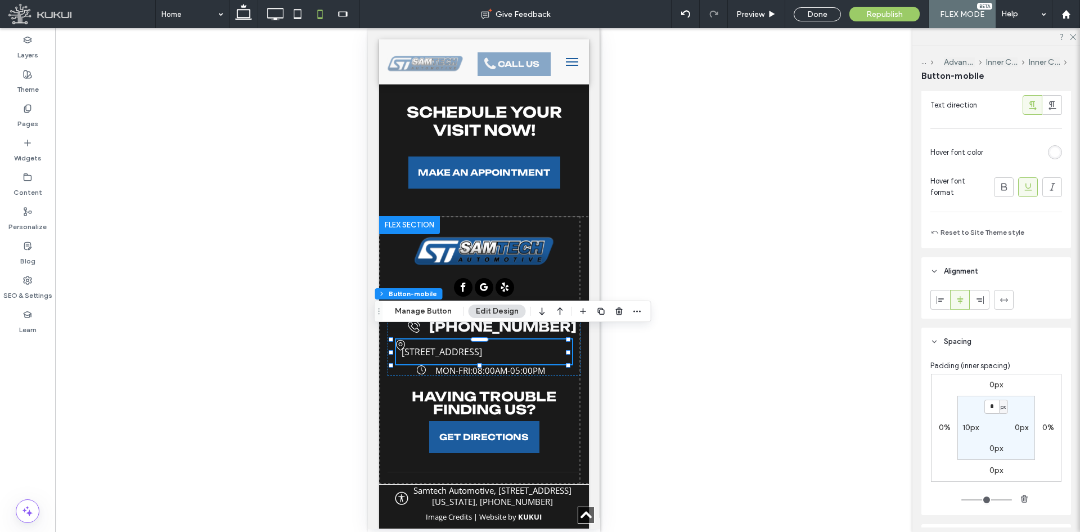
scroll to position [506, 0]
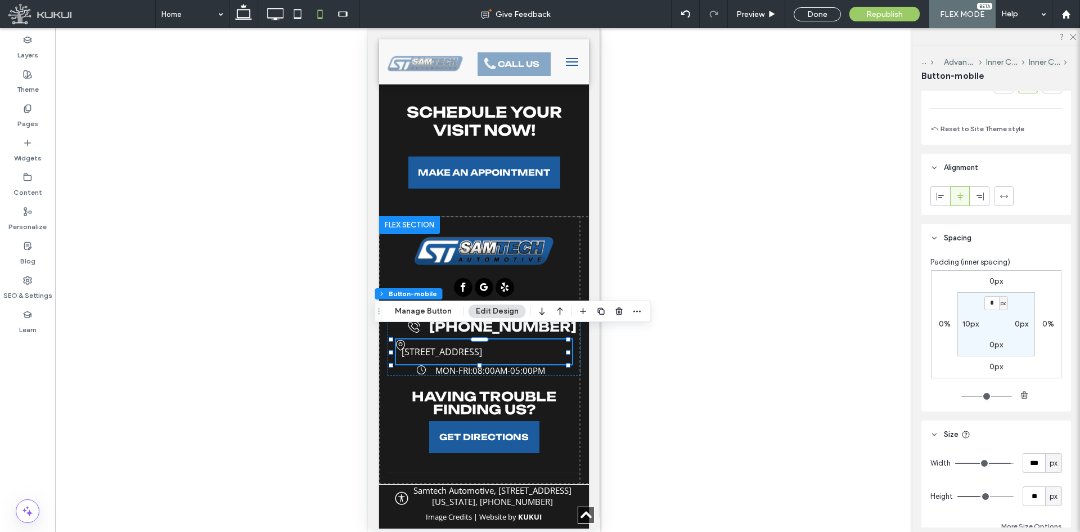
click at [964, 322] on label "10px" at bounding box center [971, 324] width 16 height 10
type input "**"
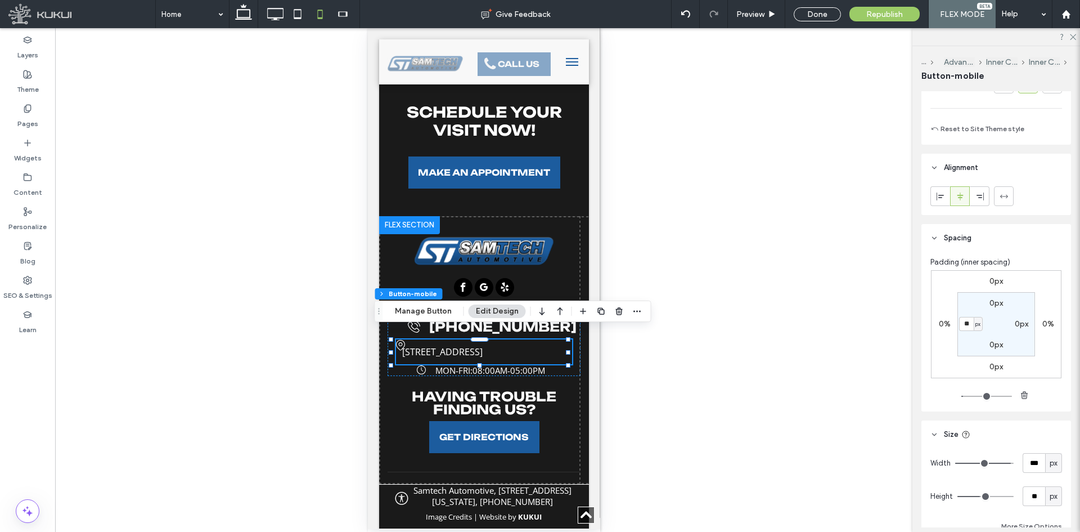
type input "**"
type input "*"
type input "**"
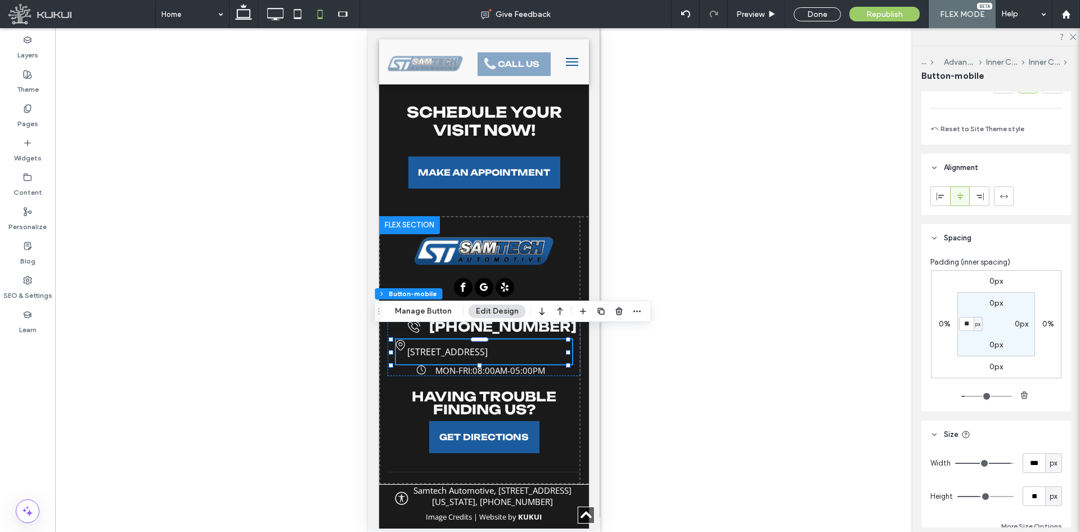
type input "**"
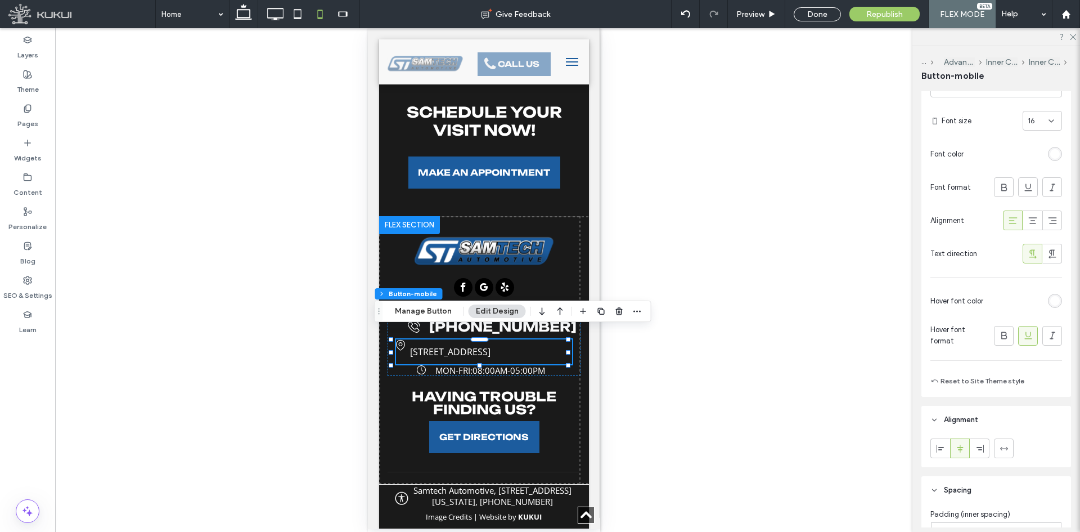
scroll to position [228, 0]
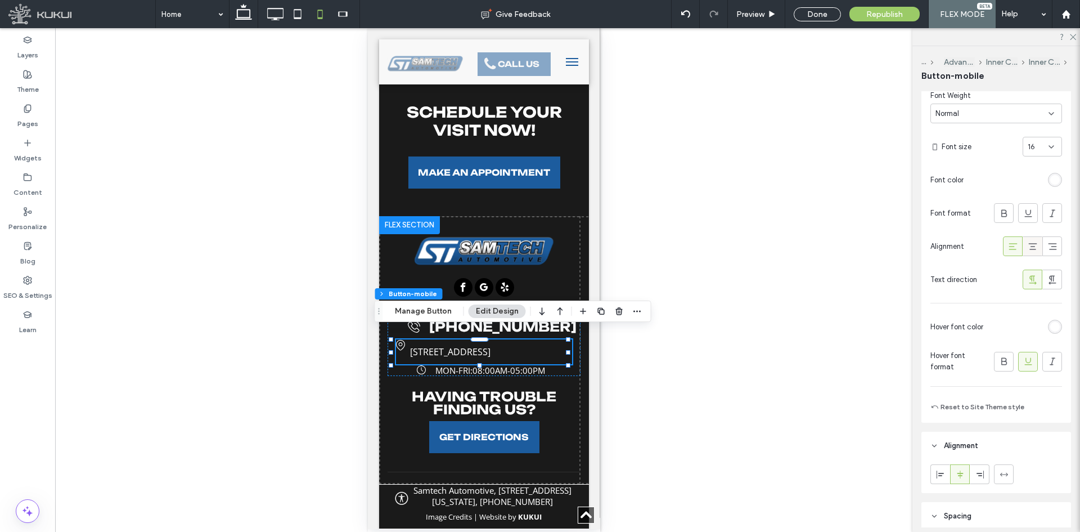
click at [1028, 242] on icon at bounding box center [1033, 246] width 11 height 11
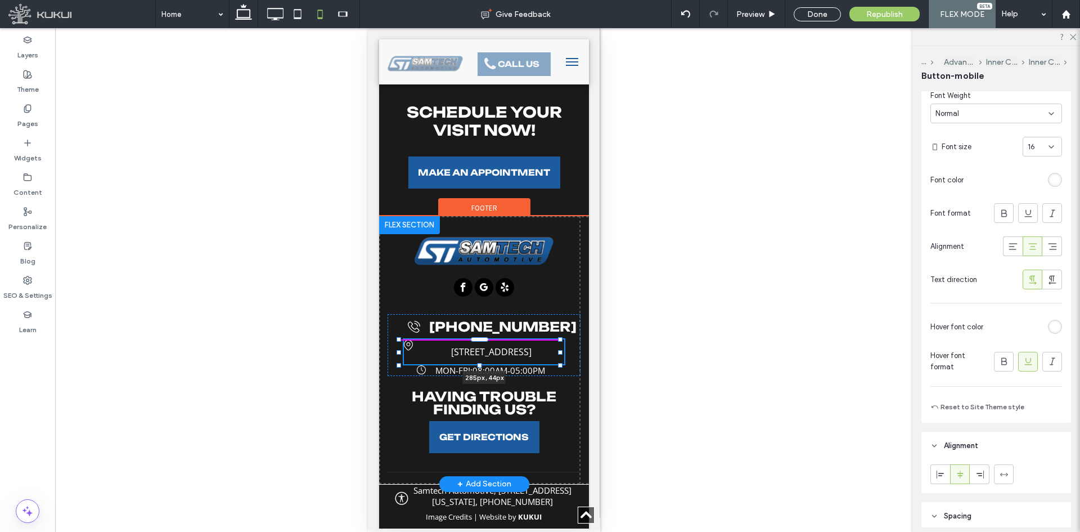
drag, startPoint x: 392, startPoint y: 341, endPoint x: 400, endPoint y: 342, distance: 7.9
click at [400, 350] on div at bounding box center [398, 352] width 5 height 5
type input "***"
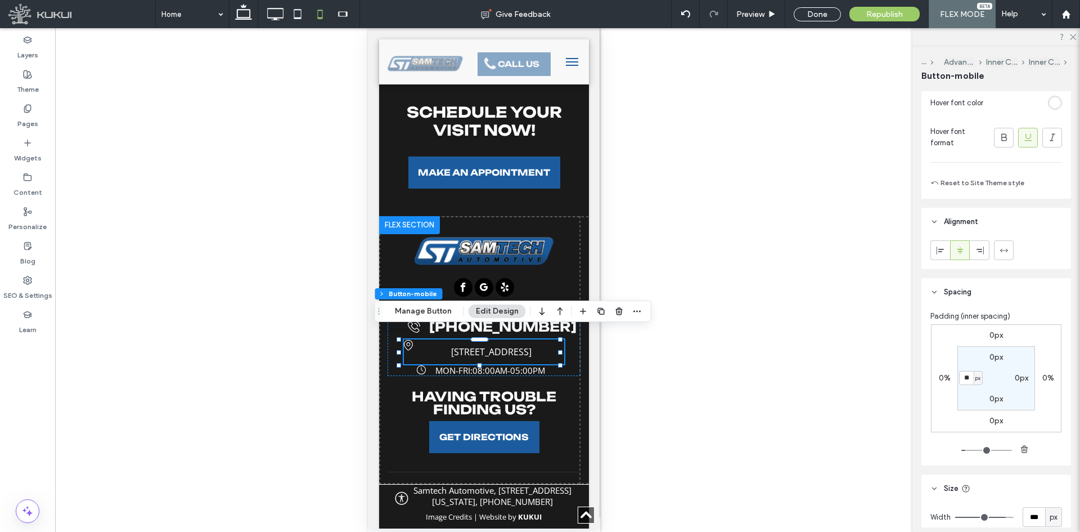
scroll to position [454, 0]
click at [964, 374] on input "**" at bounding box center [966, 377] width 15 height 14
type input "**"
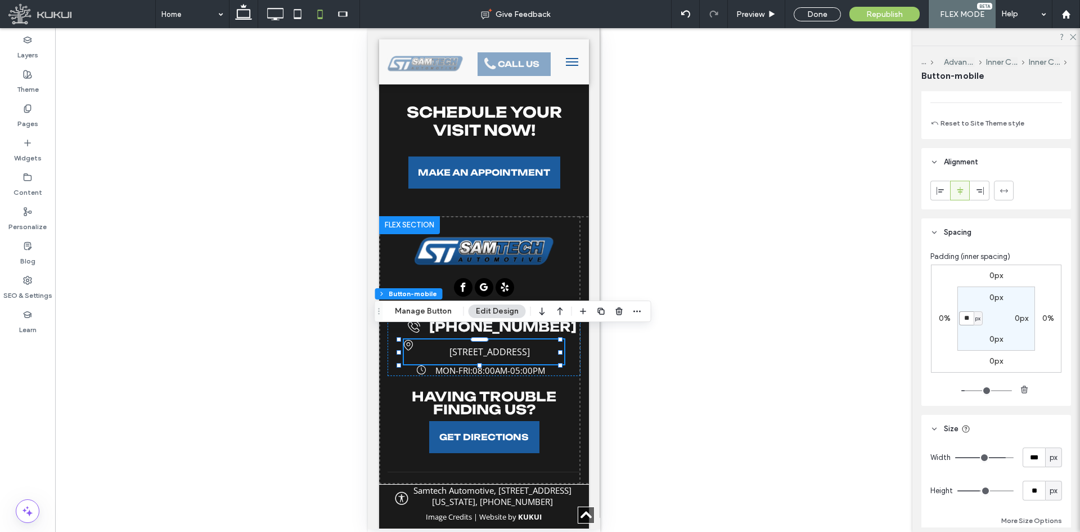
scroll to position [566, 0]
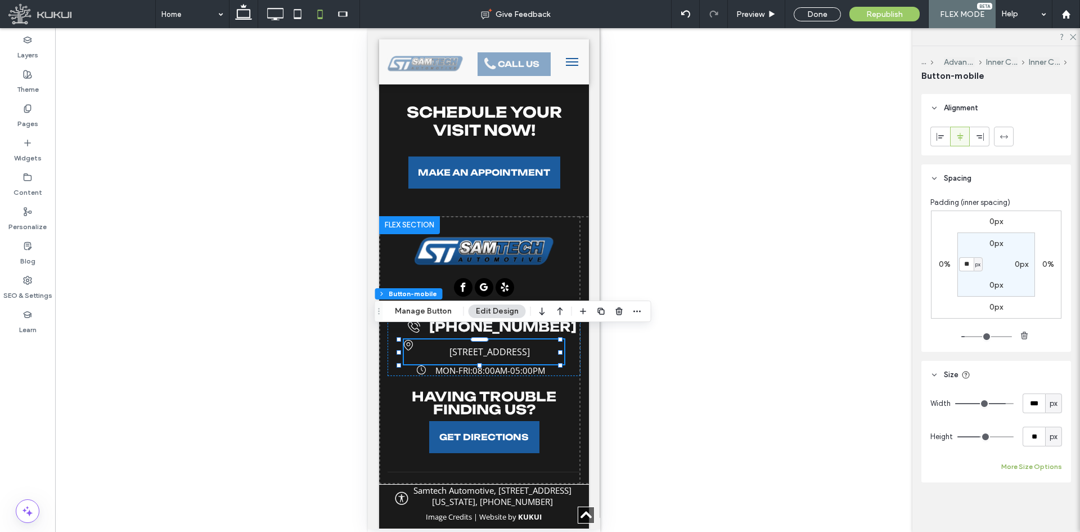
click at [1034, 467] on button "More Size Options" at bounding box center [1032, 467] width 61 height 14
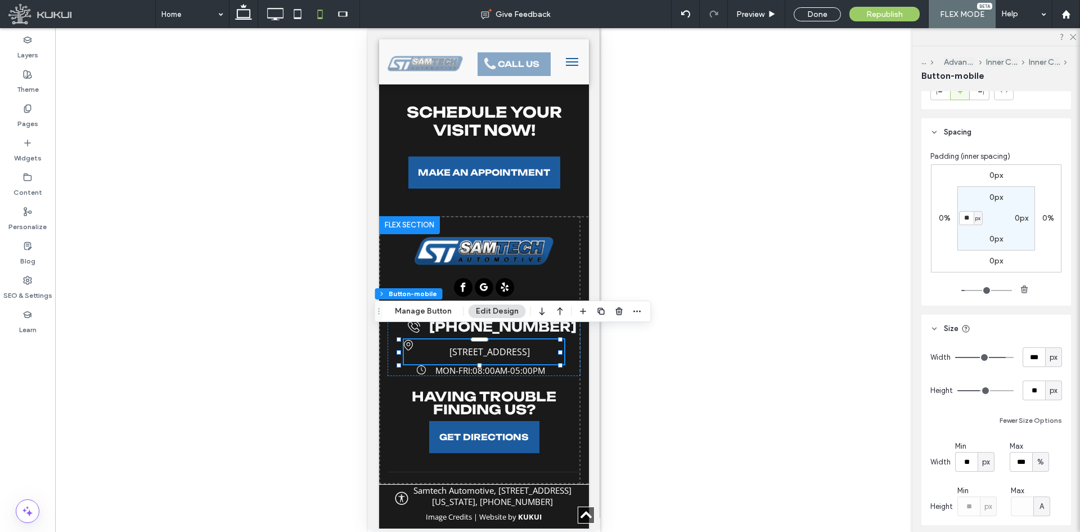
scroll to position [655, 0]
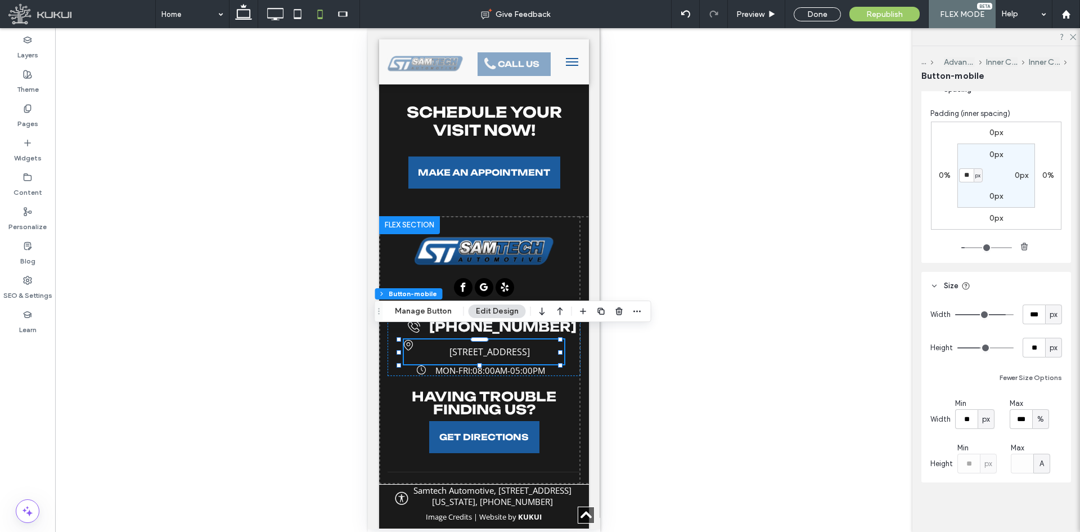
click at [1038, 419] on span "%" at bounding box center [1041, 419] width 7 height 11
click at [1046, 441] on div "px % vh vw A" at bounding box center [1038, 478] width 17 height 100
click at [1035, 437] on span "px" at bounding box center [1038, 438] width 8 height 11
click at [1025, 420] on input "*****" at bounding box center [1021, 419] width 23 height 20
type input "***"
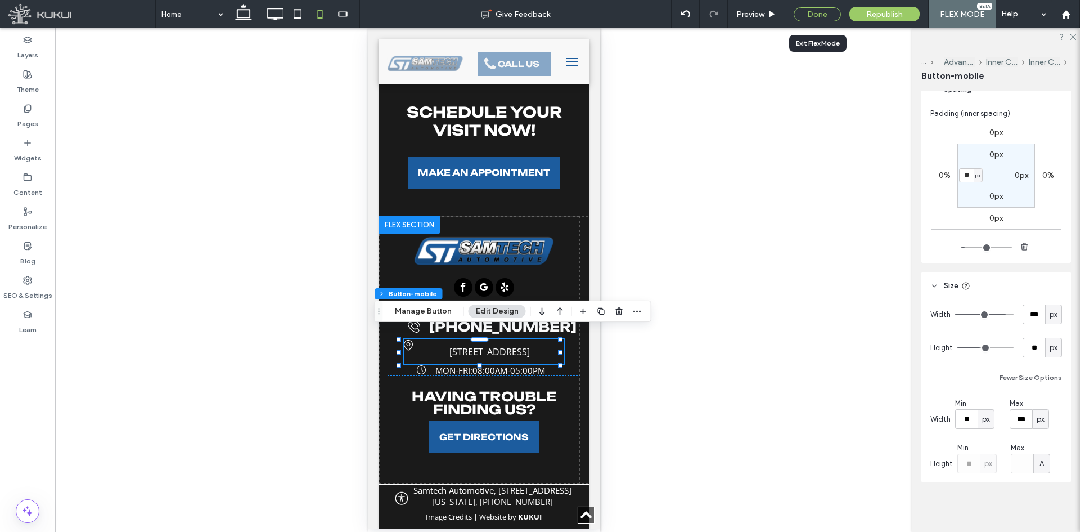
click at [809, 17] on div "Done" at bounding box center [817, 14] width 47 height 14
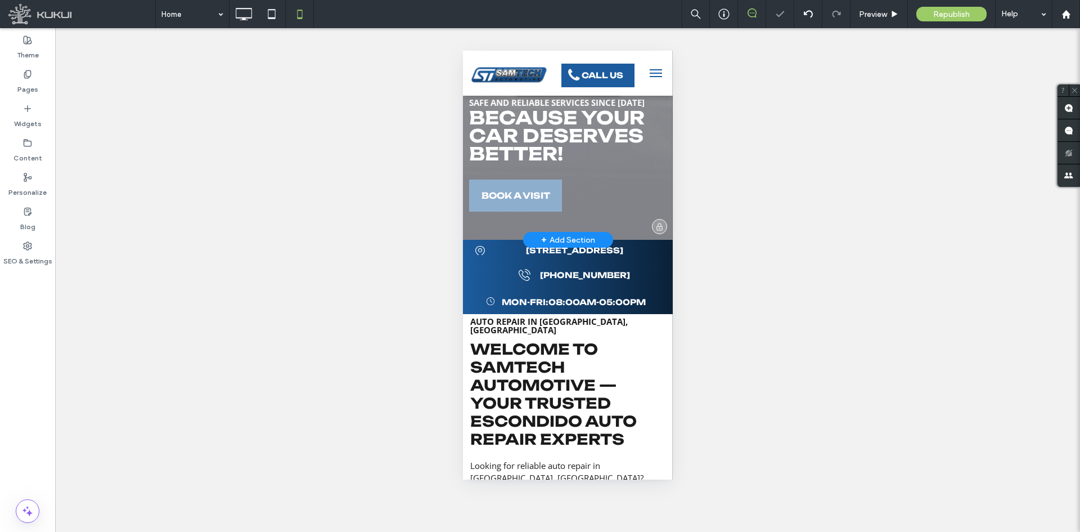
scroll to position [0, 0]
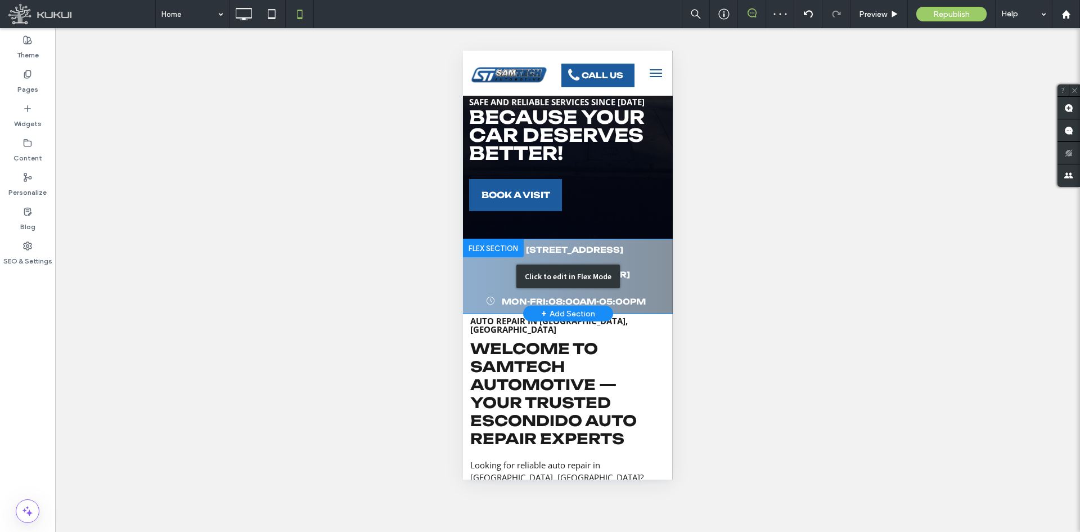
drag, startPoint x: 611, startPoint y: 258, endPoint x: 1071, endPoint y: 313, distance: 464.1
click at [611, 258] on div "Click to edit in Flex Mode" at bounding box center [568, 276] width 210 height 74
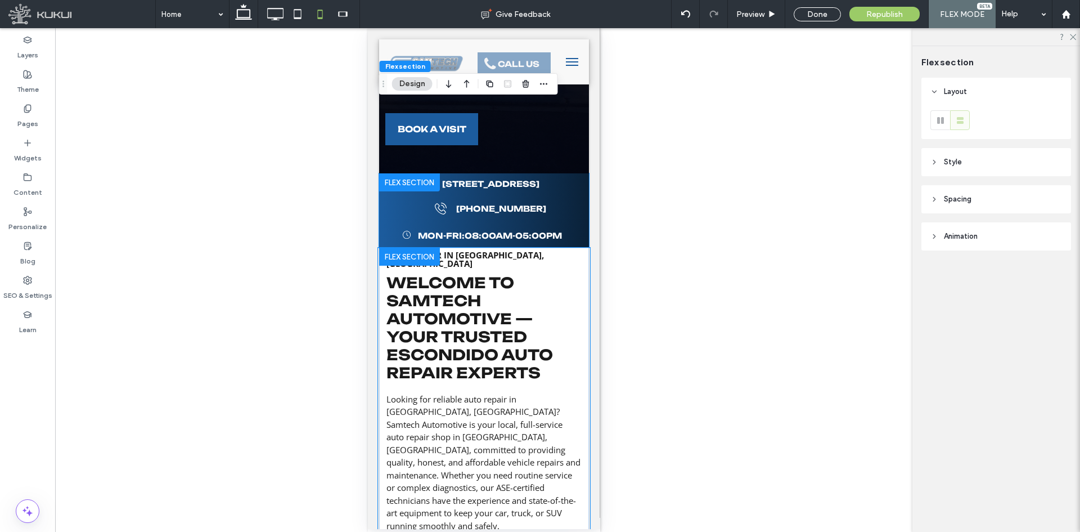
scroll to position [41, 0]
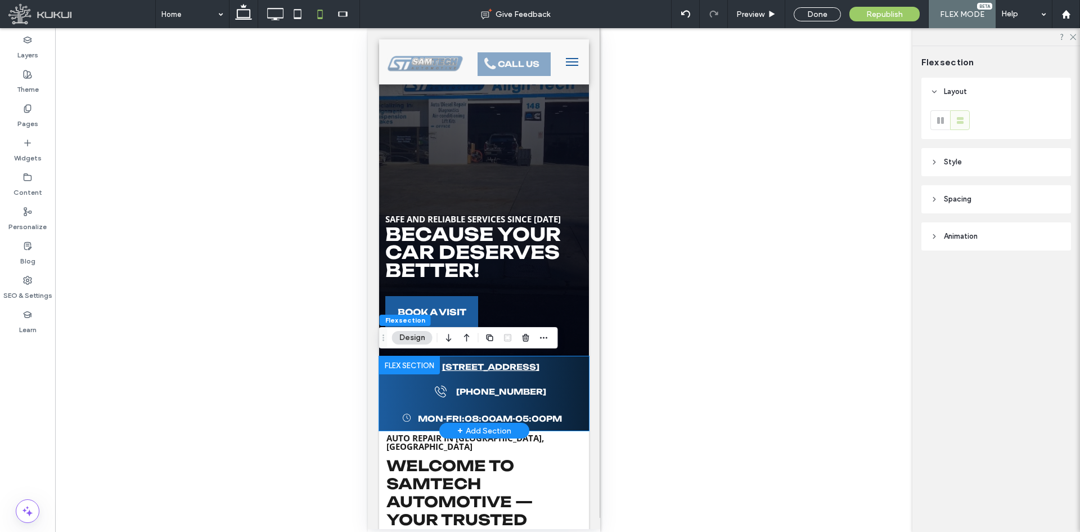
click at [539, 371] on span "[STREET_ADDRESS]" at bounding box center [490, 367] width 97 height 10
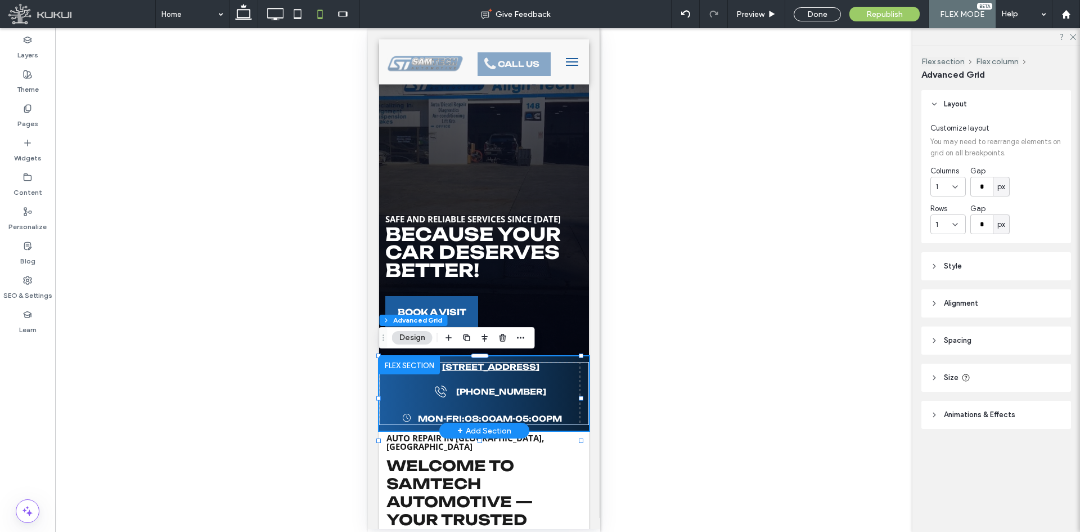
click at [539, 371] on span "[STREET_ADDRESS]" at bounding box center [490, 367] width 97 height 10
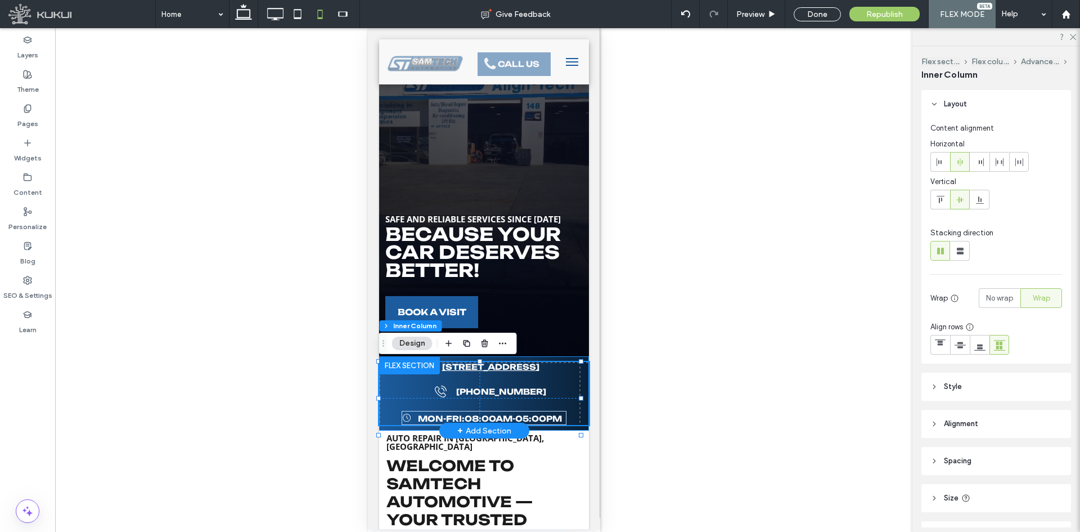
click at [539, 371] on span "[STREET_ADDRESS]" at bounding box center [490, 367] width 97 height 10
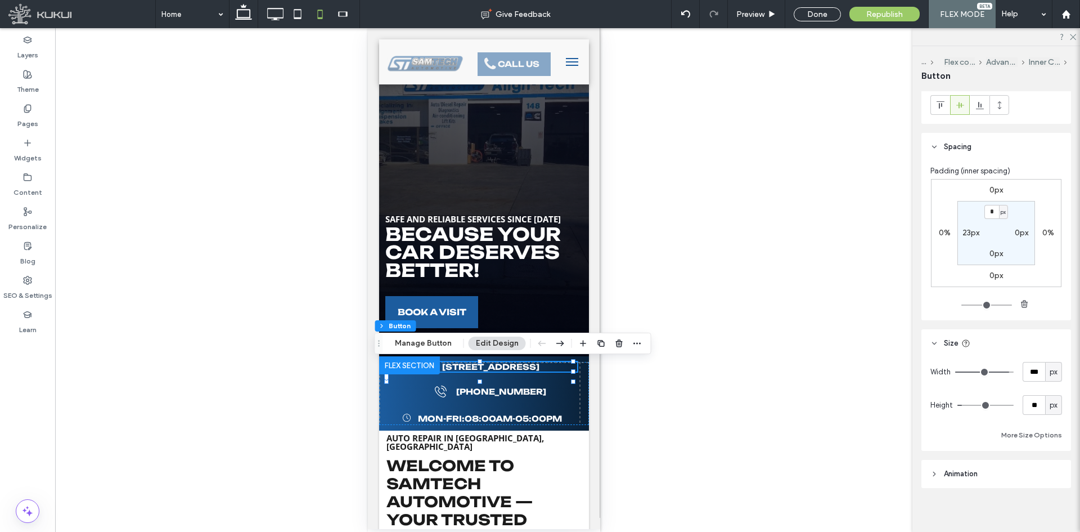
scroll to position [418, 0]
click at [1042, 428] on button "More Size Options" at bounding box center [1032, 430] width 61 height 14
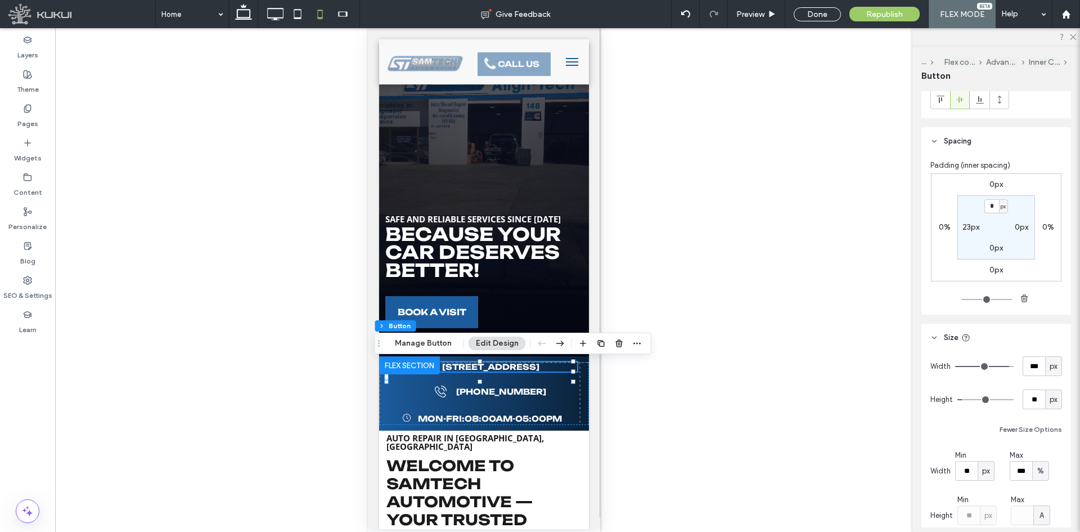
click at [1038, 469] on span "%" at bounding box center [1041, 470] width 7 height 11
click at [1039, 374] on span "px" at bounding box center [1038, 372] width 8 height 11
click at [1024, 472] on input "***" at bounding box center [1021, 471] width 23 height 20
type input "***"
click at [823, 412] on div "Unhide? Yes" at bounding box center [484, 280] width 858 height 504
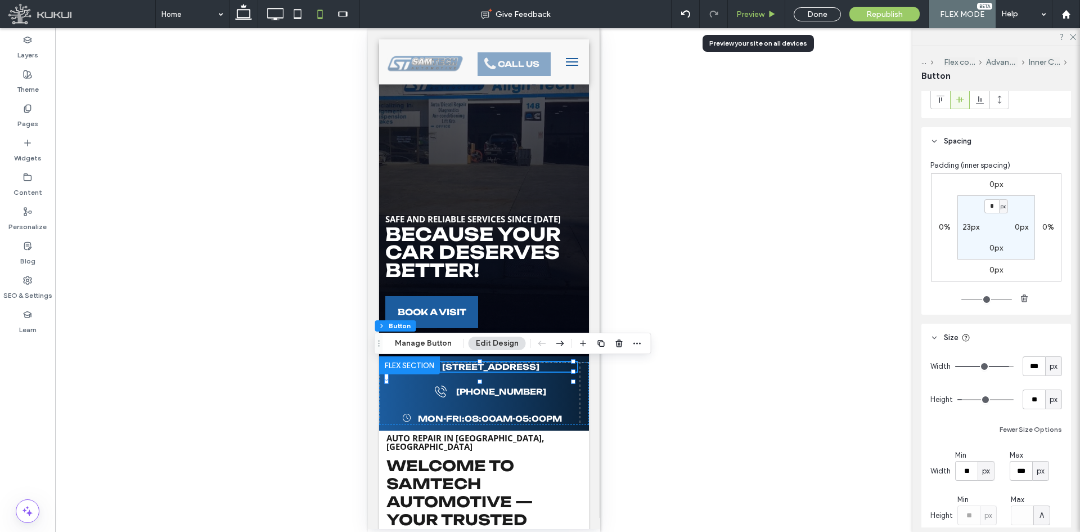
click at [751, 13] on span "Preview" at bounding box center [751, 15] width 28 height 10
